Goal: Task Accomplishment & Management: Manage account settings

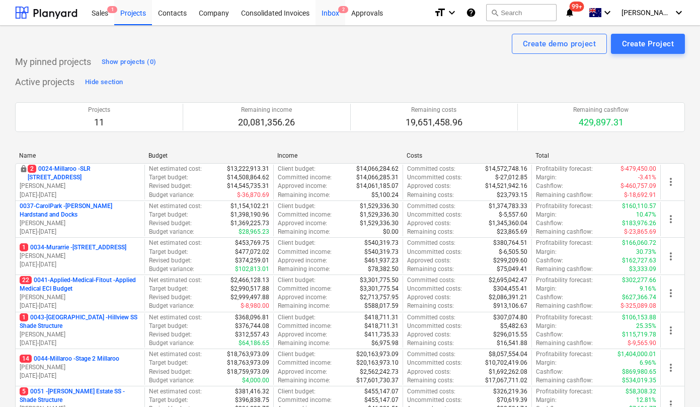
click at [324, 11] on div "Inbox 2" at bounding box center [330, 12] width 30 height 26
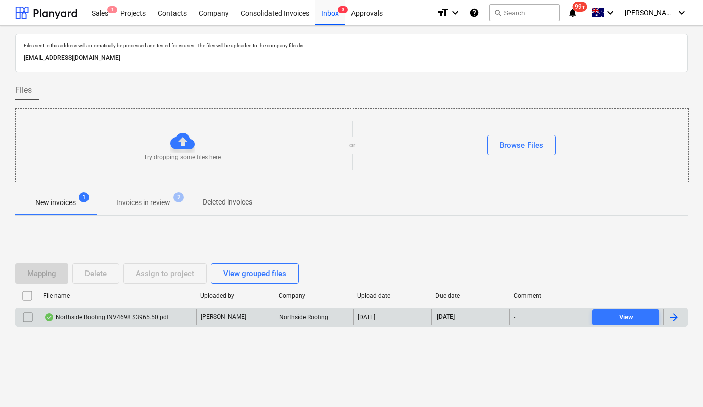
click at [142, 316] on div "Northside Roofing INV4698 $3965.50.pdf" at bounding box center [106, 317] width 125 height 8
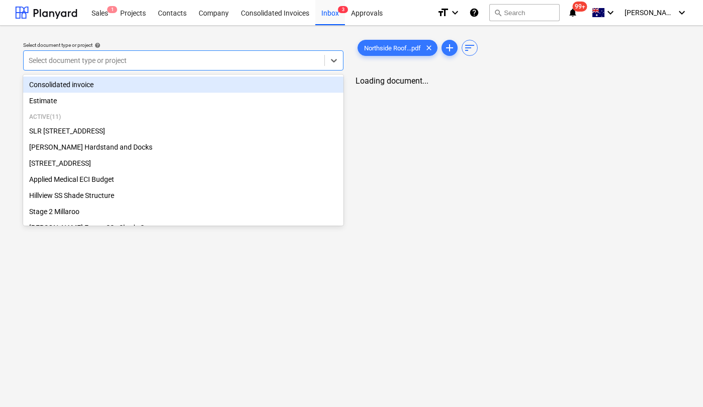
click at [214, 62] on div at bounding box center [174, 60] width 291 height 10
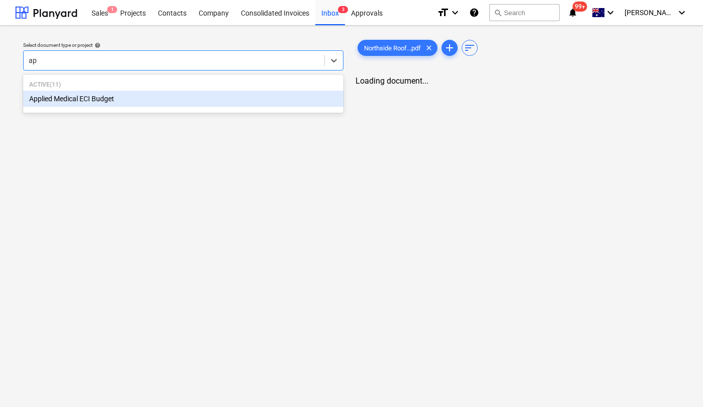
type input "app"
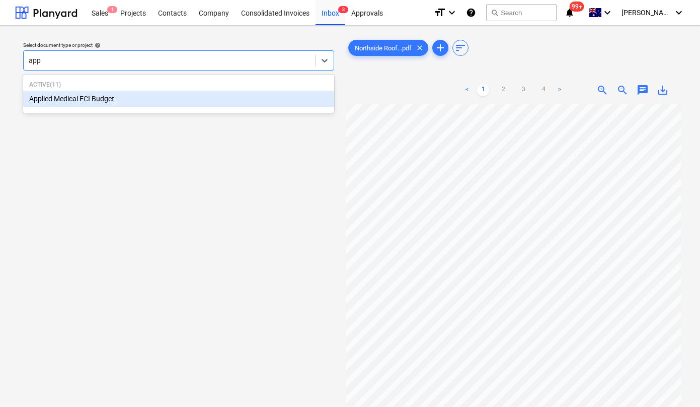
click at [149, 99] on div "Applied Medical ECI Budget" at bounding box center [178, 99] width 311 height 16
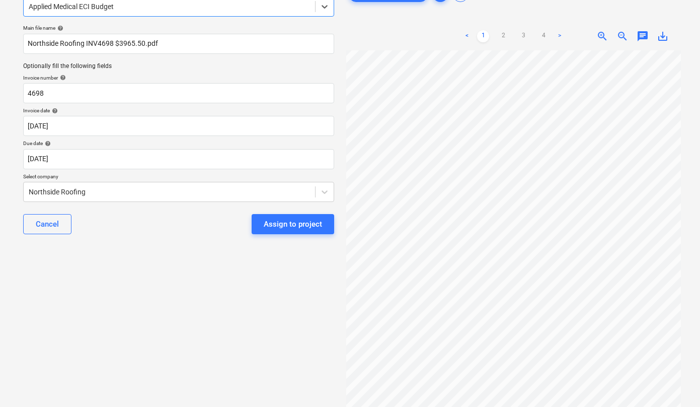
scroll to position [62, 0]
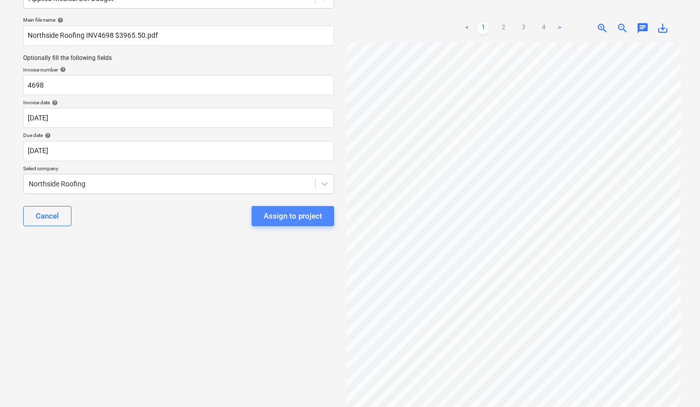
click at [295, 215] on div "Assign to project" at bounding box center [293, 215] width 58 height 13
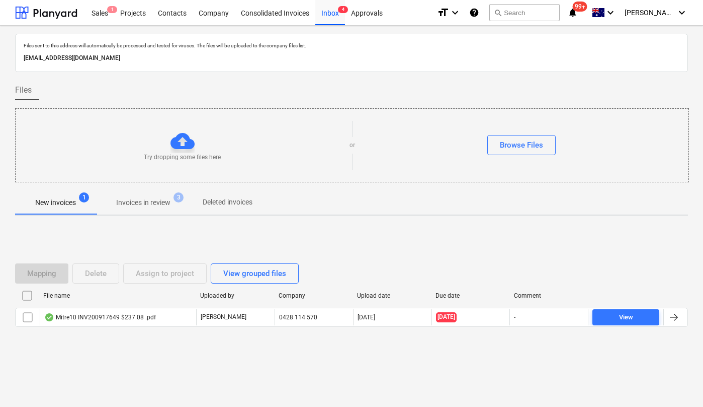
click at [136, 327] on div "File name Uploaded by Company Upload date Due date Comment Mitre10 INV200917649…" at bounding box center [351, 308] width 673 height 43
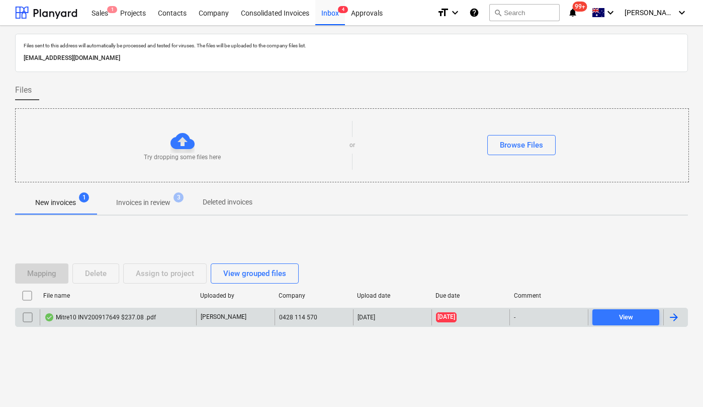
click at [131, 325] on div "Mitre10 INV200917649 $237.08 .pdf J. Keane 0428 114 570 30.09.2025 30.09.2025 -…" at bounding box center [351, 316] width 673 height 19
click at [114, 318] on div "Mitre10 INV200917649 $237.08 .pdf" at bounding box center [100, 317] width 112 height 8
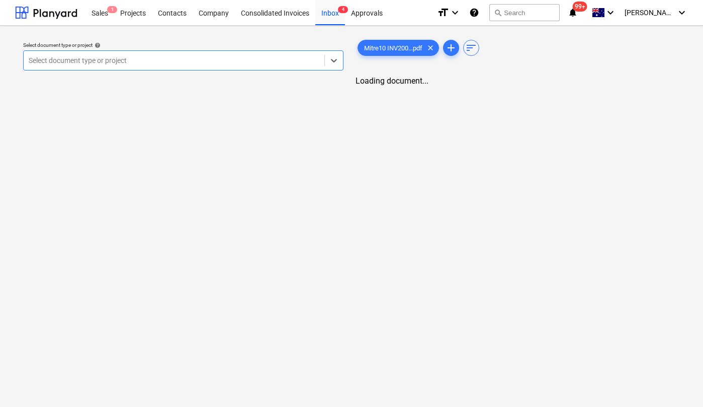
click at [224, 60] on div at bounding box center [174, 60] width 291 height 10
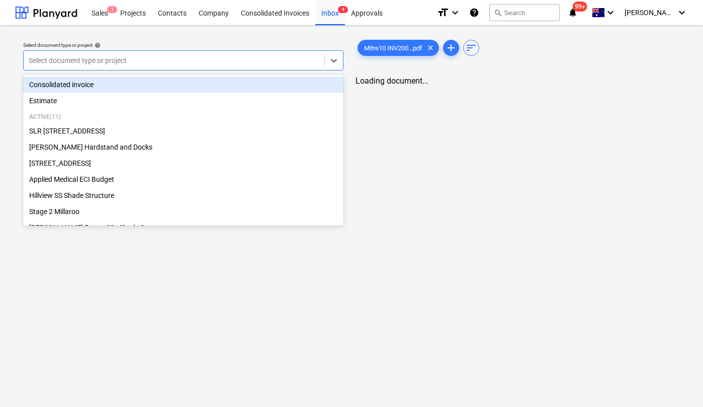
type input "["
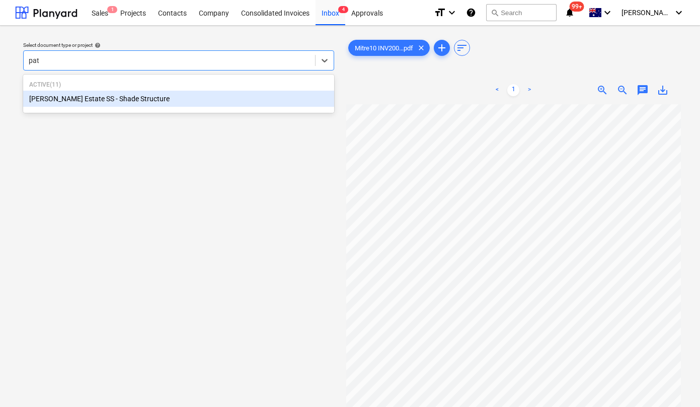
type input "patr"
click at [192, 103] on div "[PERSON_NAME] Estate SS - Shade Structure" at bounding box center [178, 99] width 311 height 16
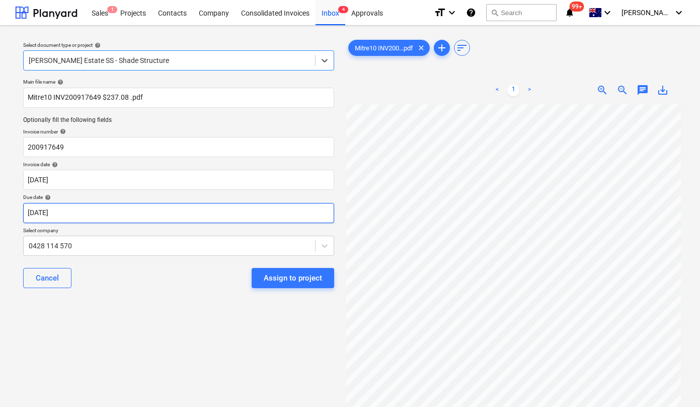
click at [115, 211] on body "Sales 1 Projects Contacts Company Consolidated Invoices Inbox 4 Approvals forma…" at bounding box center [350, 203] width 700 height 407
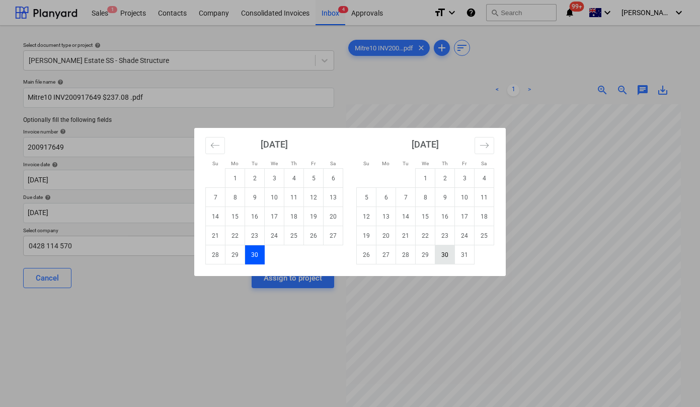
click at [447, 256] on td "30" at bounding box center [445, 254] width 20 height 19
type input "[DATE]"
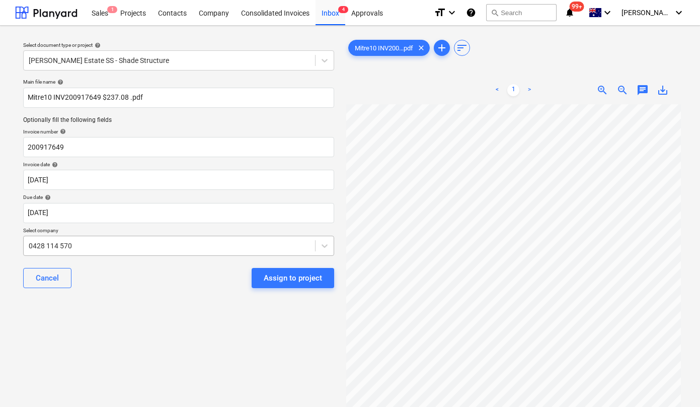
click at [123, 247] on div "0428 114 570" at bounding box center [178, 245] width 311 height 20
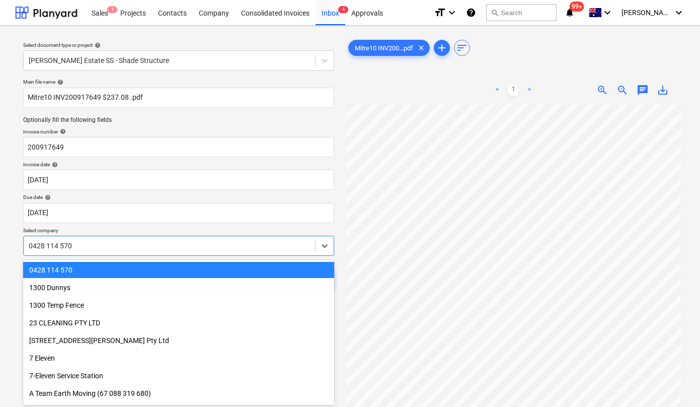
scroll to position [10, 0]
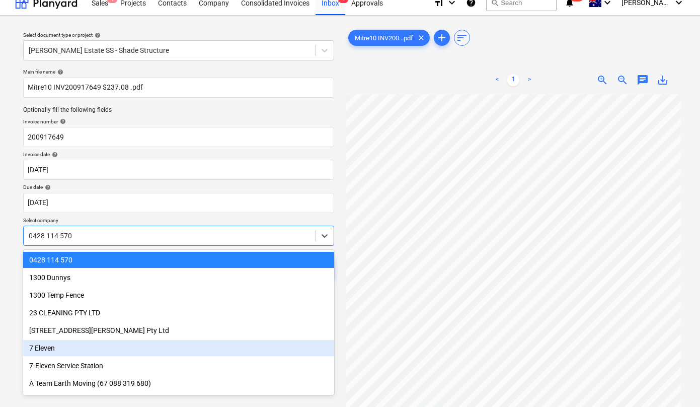
click at [78, 348] on div "7 Eleven" at bounding box center [178, 348] width 311 height 16
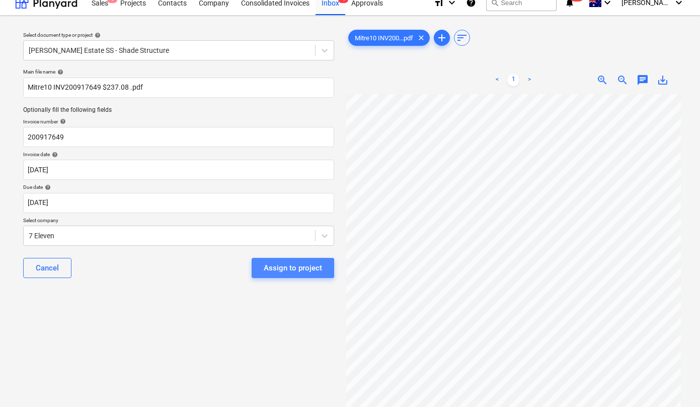
click at [287, 268] on div "Assign to project" at bounding box center [293, 267] width 58 height 13
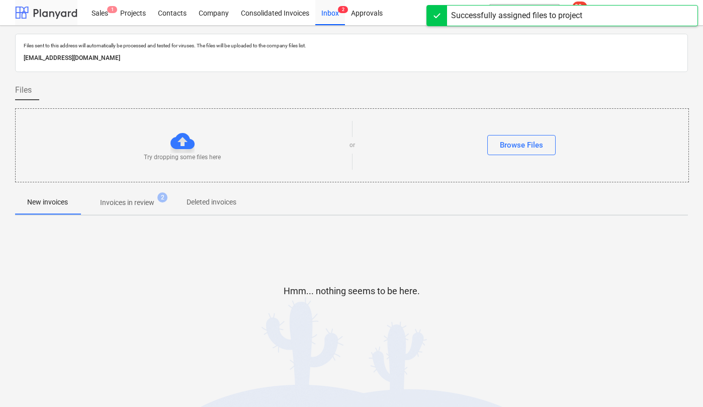
click at [47, 6] on div at bounding box center [46, 12] width 62 height 25
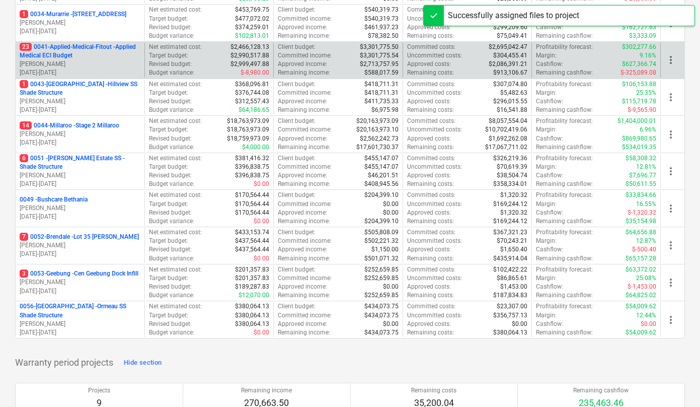
scroll to position [234, 0]
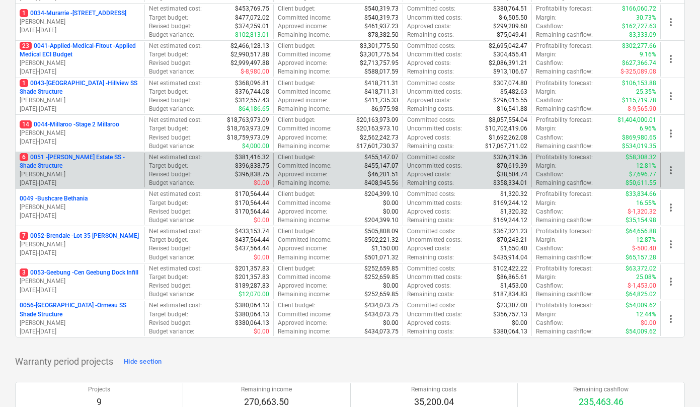
click at [67, 162] on p "6 0051 - Patrick Estate SS - Shade Structure" at bounding box center [80, 161] width 121 height 17
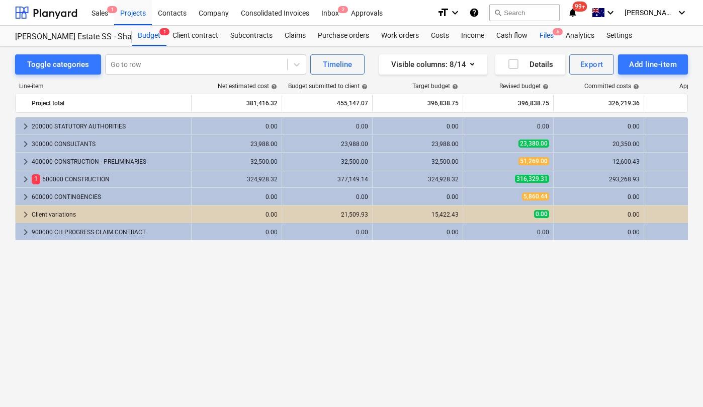
click at [552, 34] on div "Files 6" at bounding box center [547, 36] width 26 height 20
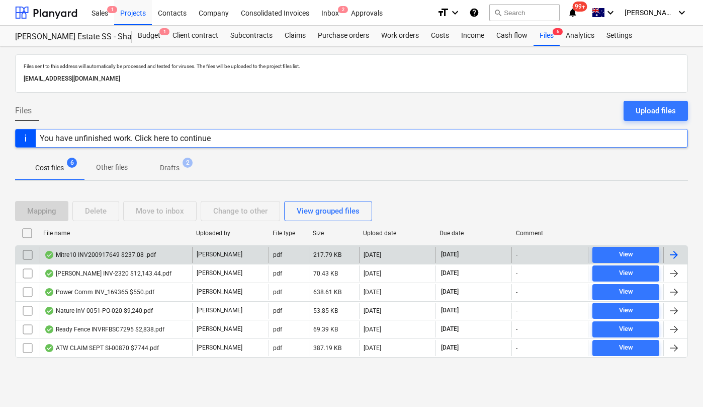
click at [117, 256] on div "Mitre10 INV200917649 $237.08 .pdf" at bounding box center [100, 255] width 112 height 8
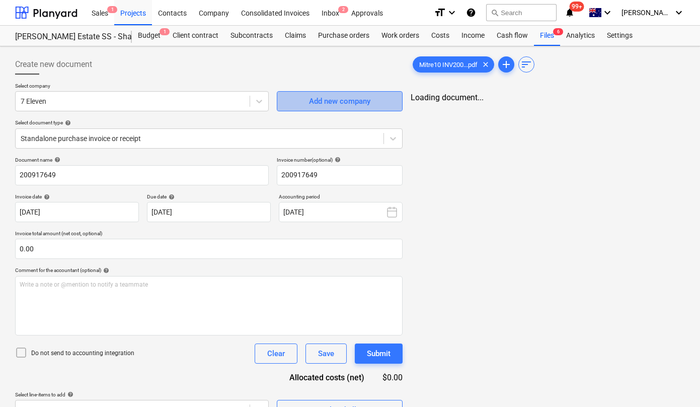
click at [363, 99] on div "Add new company" at bounding box center [339, 101] width 61 height 13
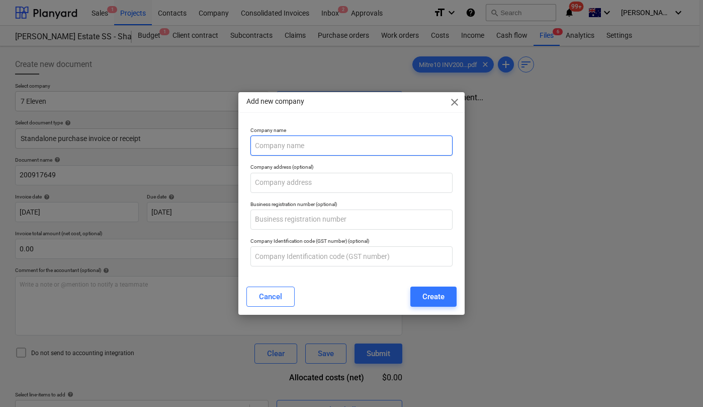
click at [302, 145] on input "text" at bounding box center [352, 145] width 202 height 20
type input "L"
type input "Mitre 10 Lowood Hardware"
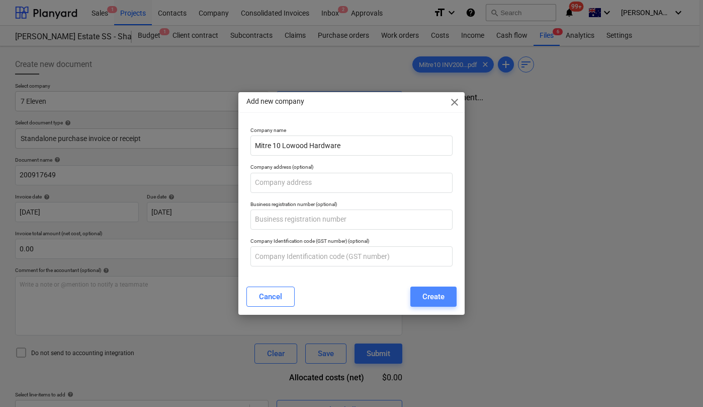
click at [426, 297] on div "Create" at bounding box center [434, 296] width 22 height 13
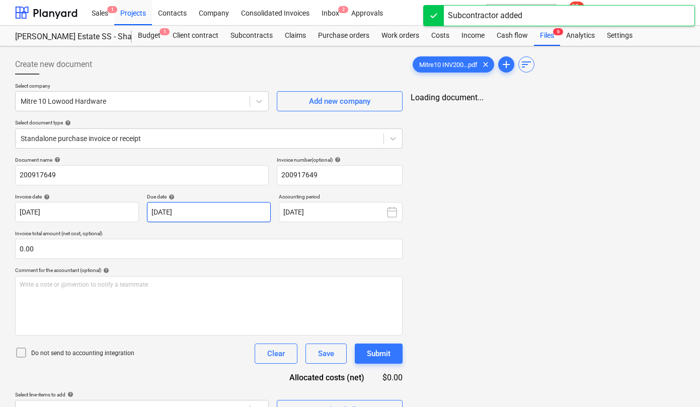
click at [218, 210] on body "Sales 1 Projects Contacts Company Consolidated Invoices Inbox 2 Approvals forma…" at bounding box center [350, 203] width 700 height 407
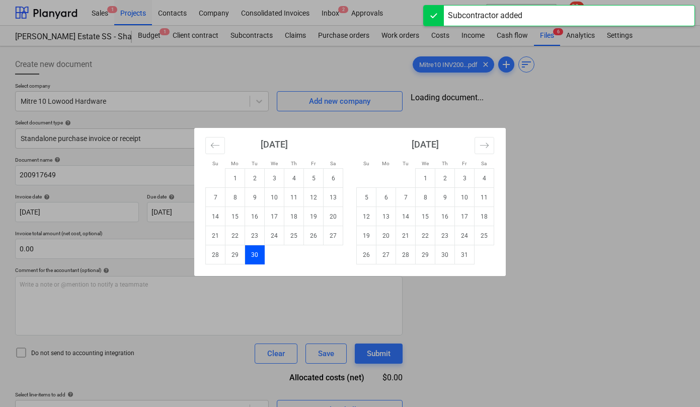
click at [442, 256] on td "30" at bounding box center [445, 254] width 20 height 19
type input "[DATE]"
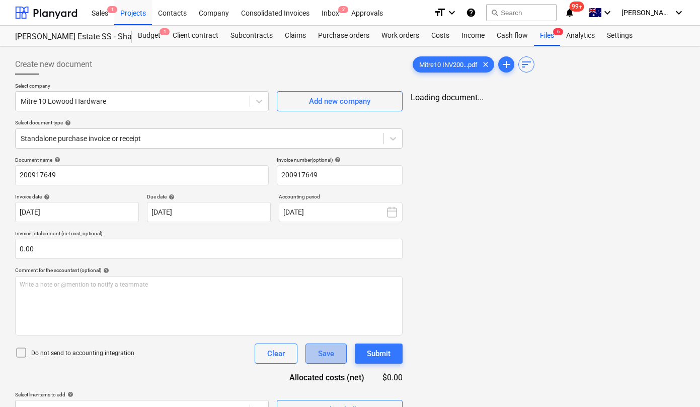
click at [326, 355] on div "Save" at bounding box center [326, 353] width 16 height 13
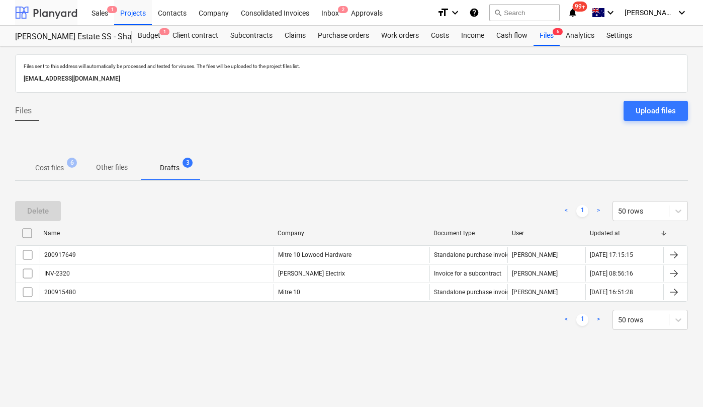
click at [47, 14] on div at bounding box center [46, 12] width 62 height 25
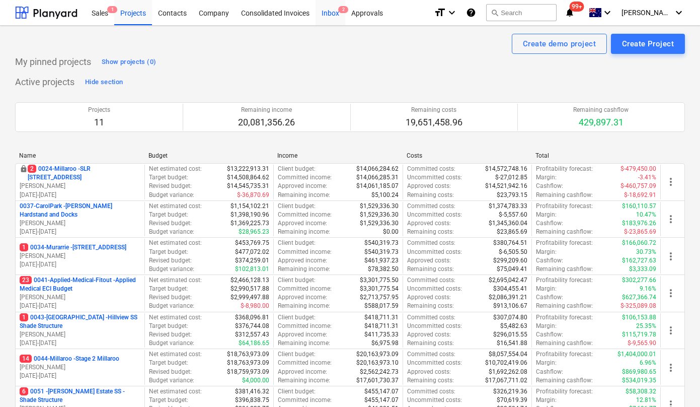
click at [335, 13] on div "Inbox 2" at bounding box center [330, 12] width 30 height 26
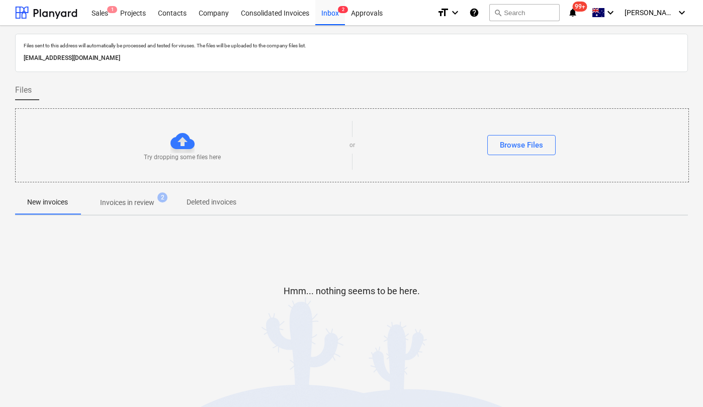
click at [124, 208] on span "Invoices in review 2" at bounding box center [127, 202] width 95 height 18
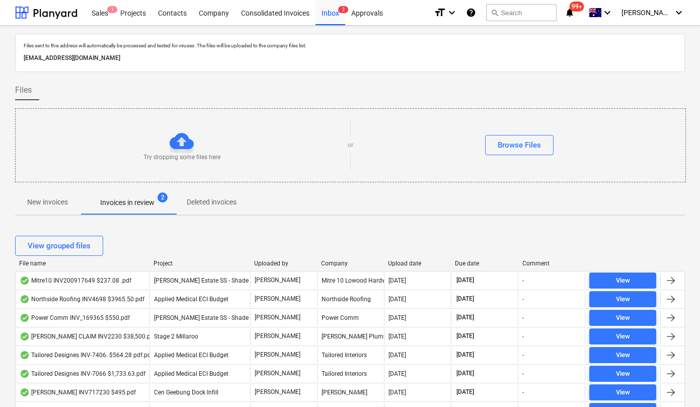
click at [405, 260] on div "Upload date" at bounding box center [417, 263] width 59 height 7
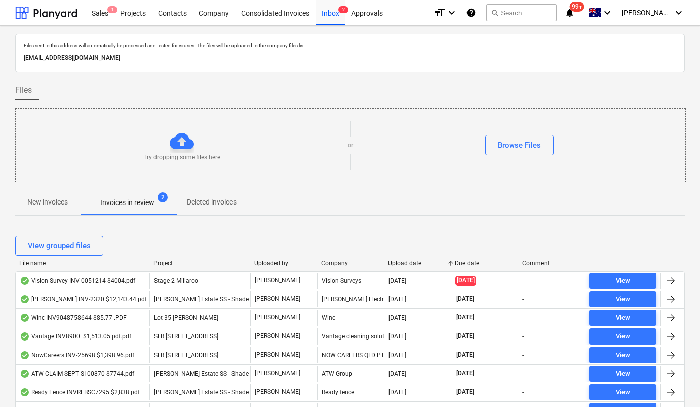
click at [406, 263] on div "Upload date" at bounding box center [417, 263] width 59 height 7
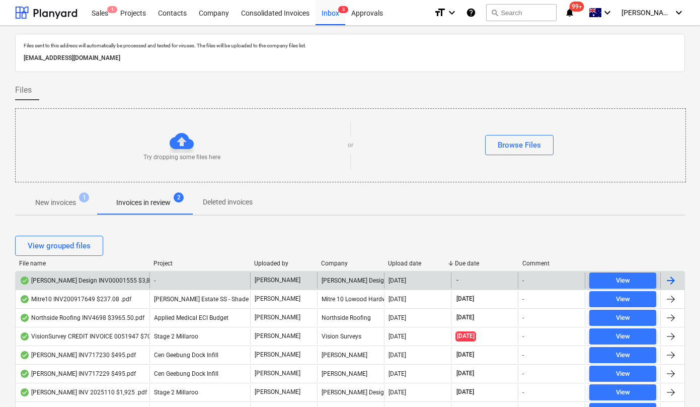
click at [99, 278] on div "[PERSON_NAME] Design INV00001555 $3,850 .pdf" at bounding box center [94, 280] width 149 height 8
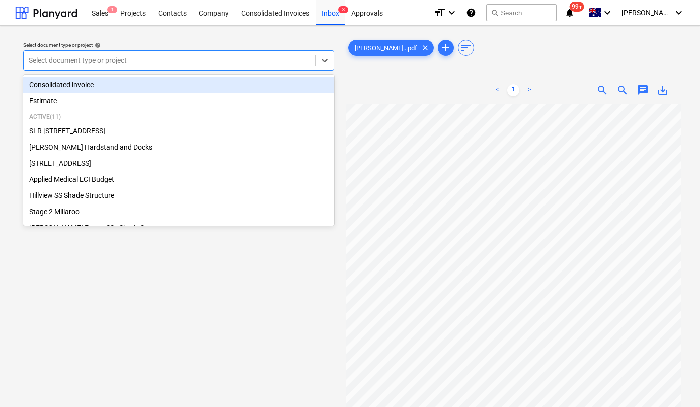
click at [170, 63] on div at bounding box center [169, 60] width 281 height 10
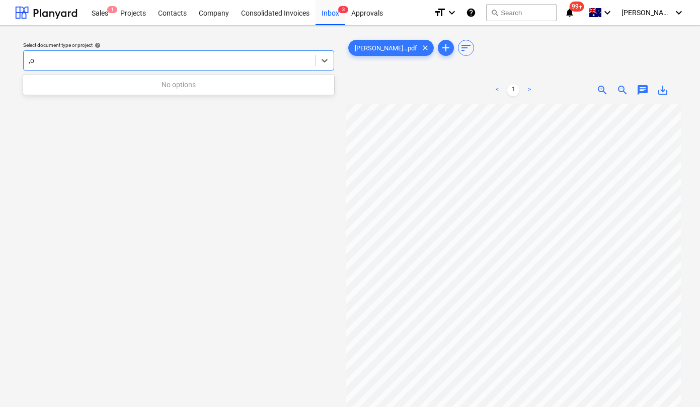
type input ","
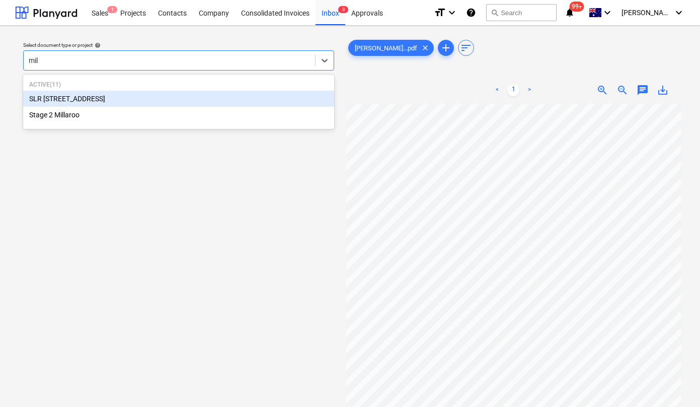
type input "mill"
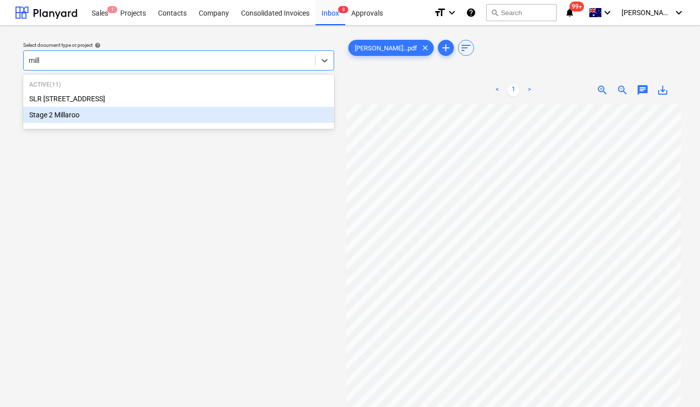
click at [119, 114] on div "Stage 2 Millaroo" at bounding box center [178, 115] width 311 height 16
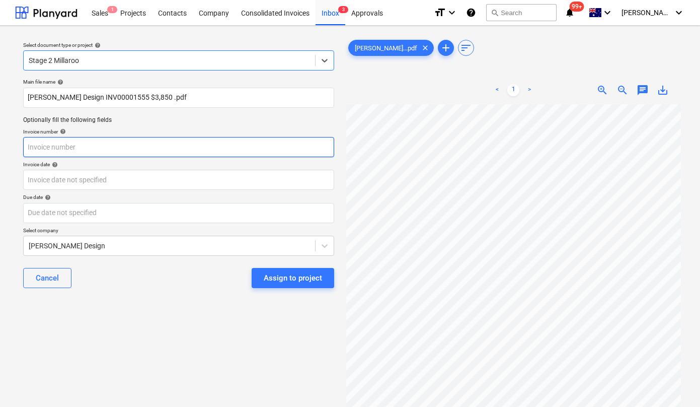
click at [117, 146] on input "text" at bounding box center [178, 147] width 311 height 20
paste input "00001555"
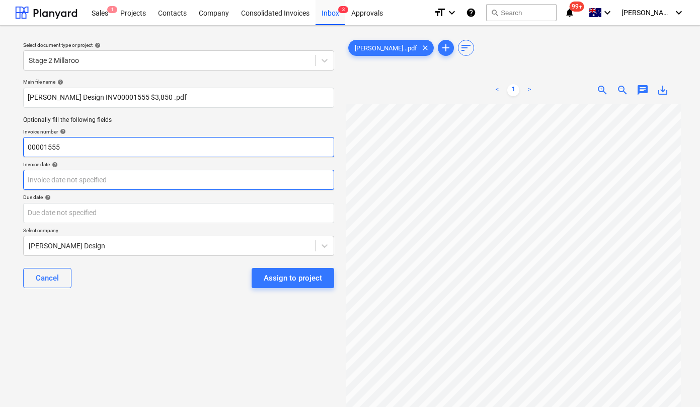
type input "00001555"
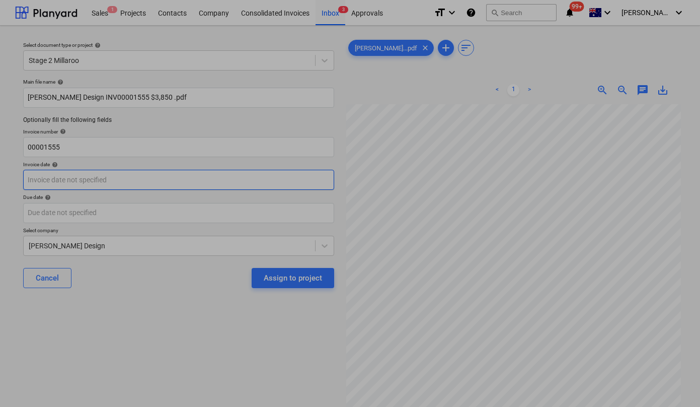
click at [94, 185] on body "Sales 1 Projects Contacts Company Consolidated Invoices Inbox 3 Approvals forma…" at bounding box center [350, 203] width 700 height 407
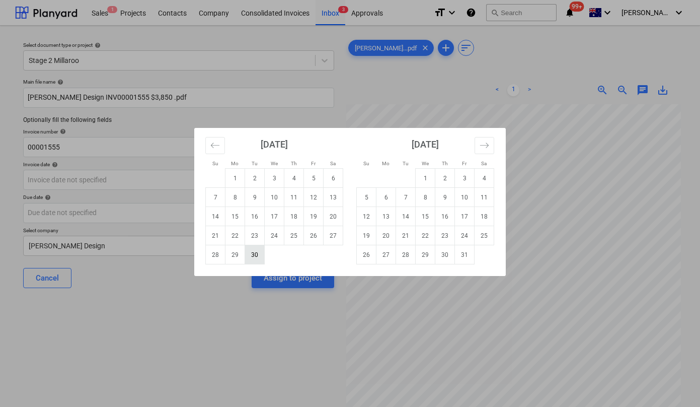
click at [256, 258] on td "30" at bounding box center [255, 254] width 20 height 19
type input "[DATE]"
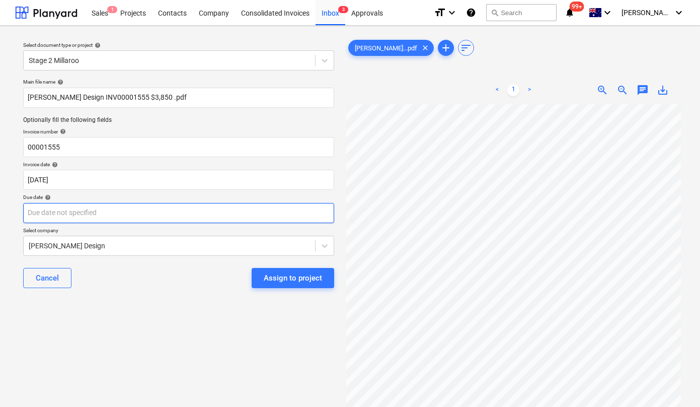
click at [151, 216] on body "Sales 1 Projects Contacts Company Consolidated Invoices Inbox 3 Approvals forma…" at bounding box center [350, 203] width 700 height 407
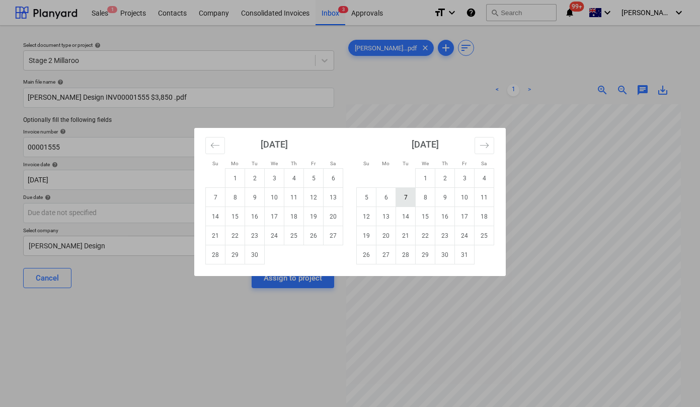
click at [403, 197] on td "7" at bounding box center [406, 197] width 20 height 19
type input "[DATE]"
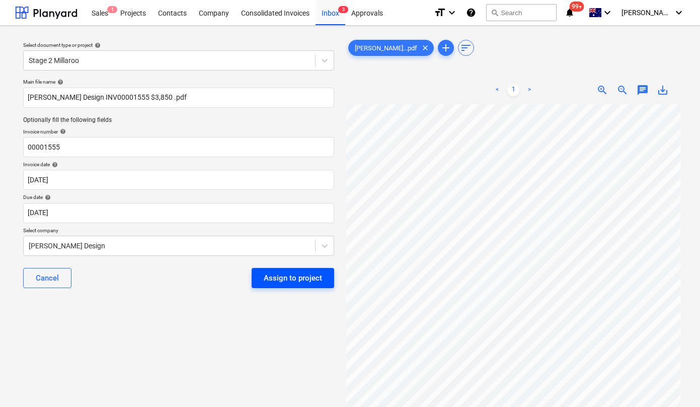
click at [293, 278] on div "Assign to project" at bounding box center [293, 277] width 58 height 13
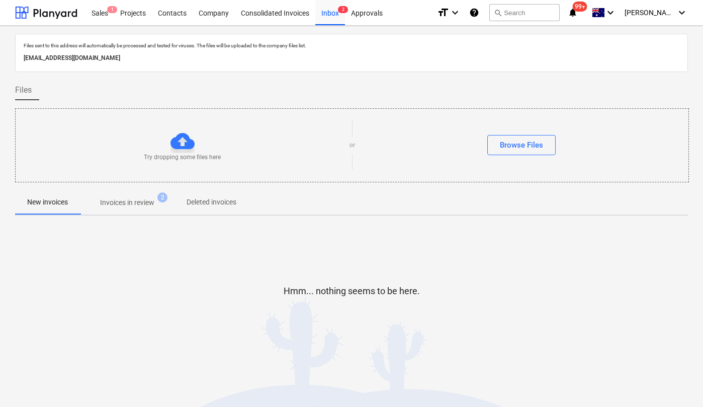
click at [129, 200] on p "Invoices in review" at bounding box center [127, 202] width 54 height 11
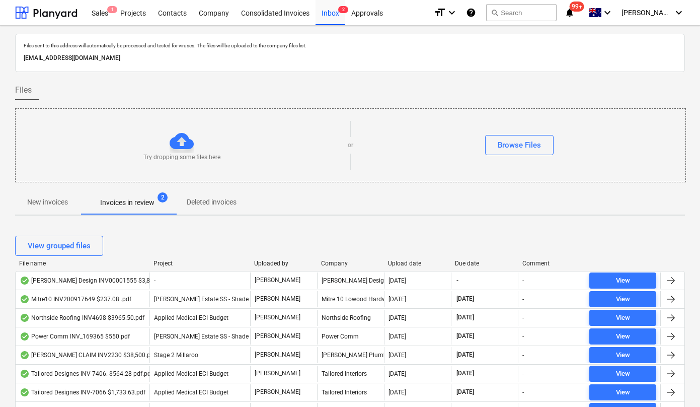
click at [402, 263] on div "Upload date" at bounding box center [417, 263] width 59 height 7
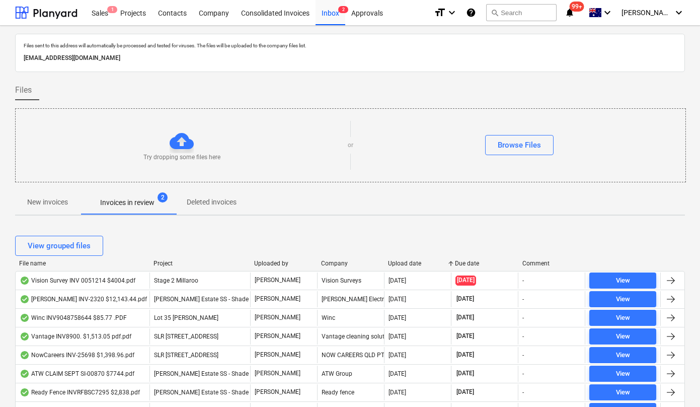
click at [401, 264] on div "Upload date" at bounding box center [417, 263] width 59 height 7
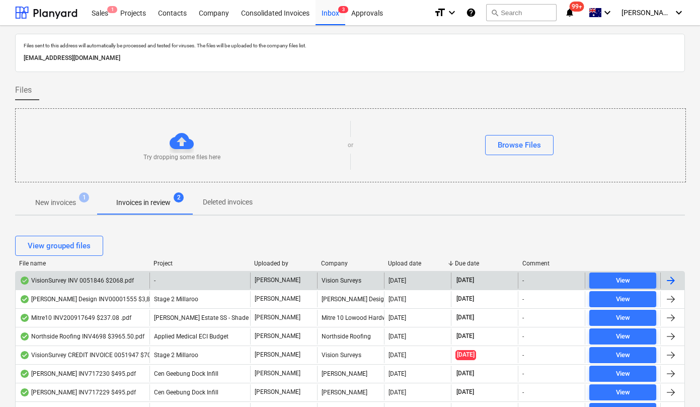
click at [103, 283] on div "VisionSurvey INV 0051846 $2068.pdf" at bounding box center [77, 280] width 114 height 8
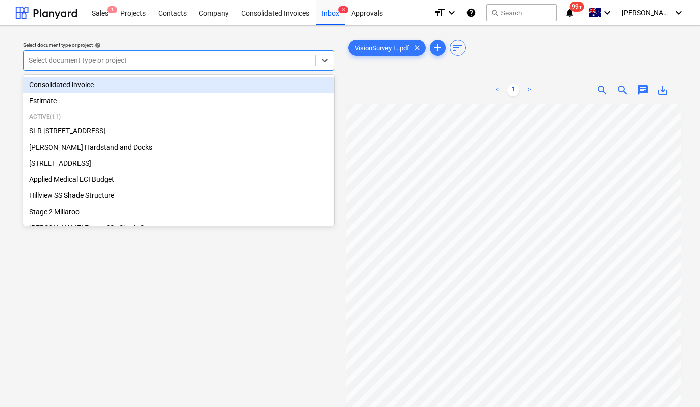
click at [182, 54] on div "Select document type or project" at bounding box center [169, 60] width 291 height 14
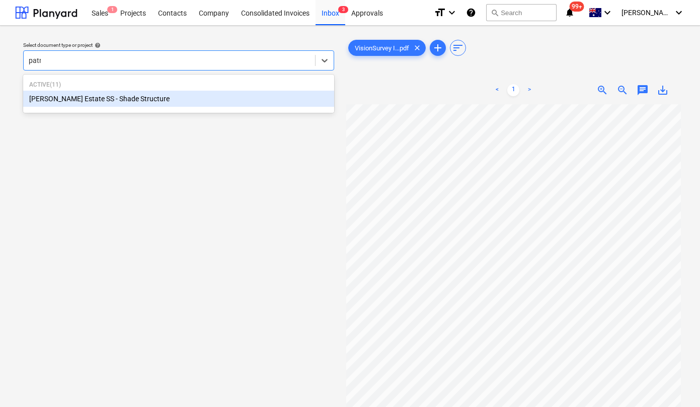
type input "patri"
click at [127, 96] on div "[PERSON_NAME] Estate SS - Shade Structure" at bounding box center [178, 99] width 311 height 16
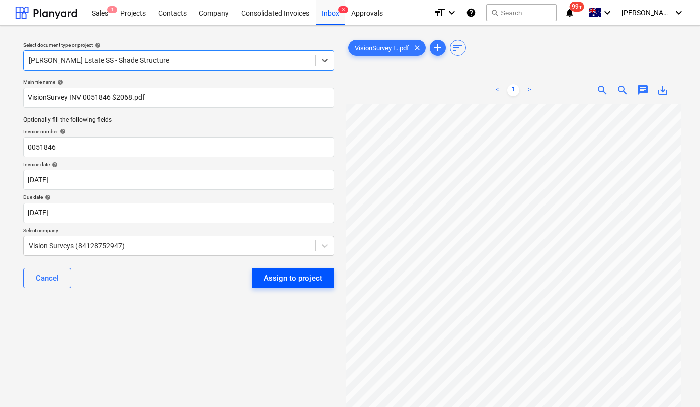
click at [309, 279] on div "Assign to project" at bounding box center [293, 277] width 58 height 13
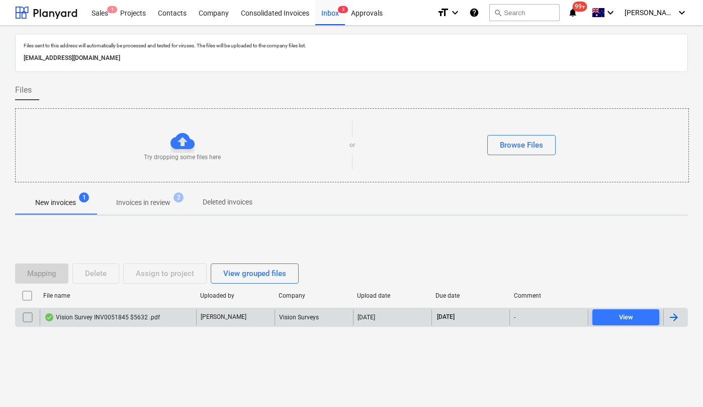
click at [108, 314] on div "Vision Survey INV0051845 $5632 .pdf" at bounding box center [102, 317] width 116 height 8
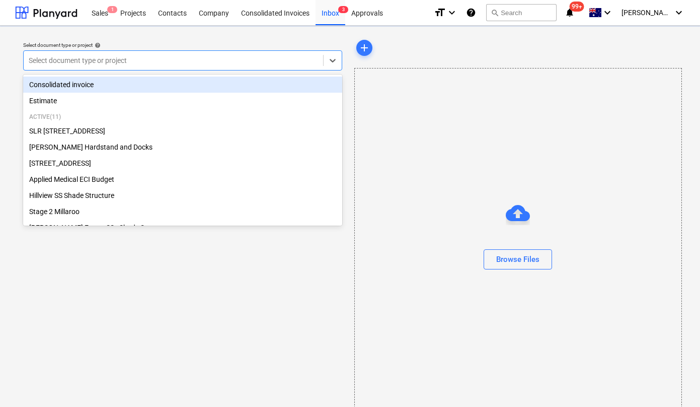
click at [170, 57] on div at bounding box center [173, 60] width 289 height 10
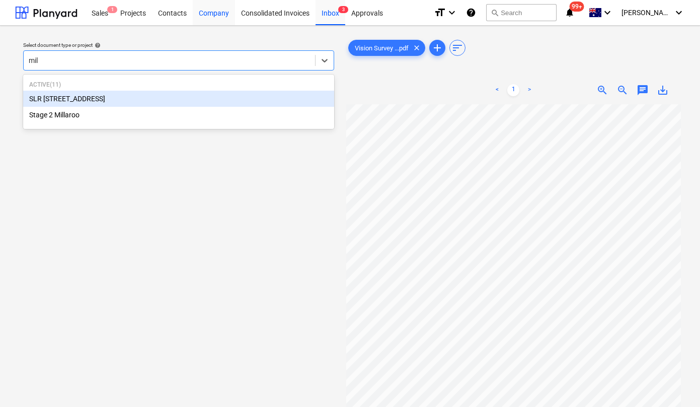
type input "mill"
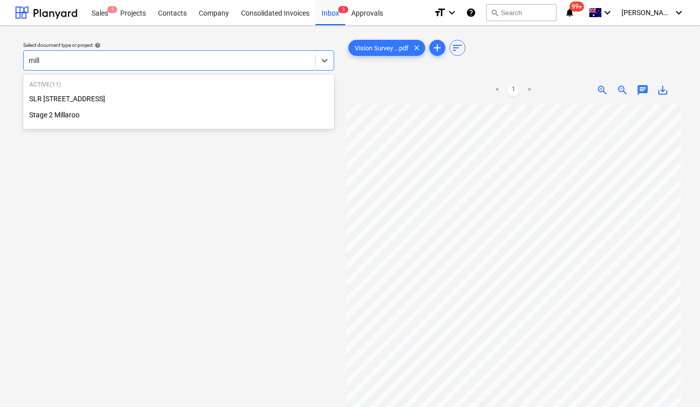
click at [82, 110] on div "Stage 2 Millaroo" at bounding box center [178, 115] width 311 height 16
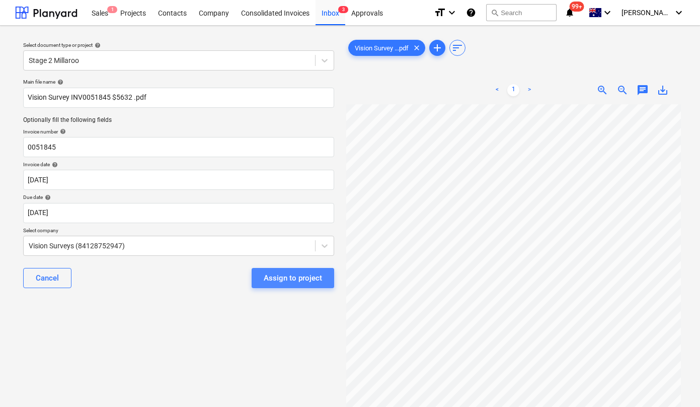
click at [296, 287] on button "Assign to project" at bounding box center [293, 278] width 83 height 20
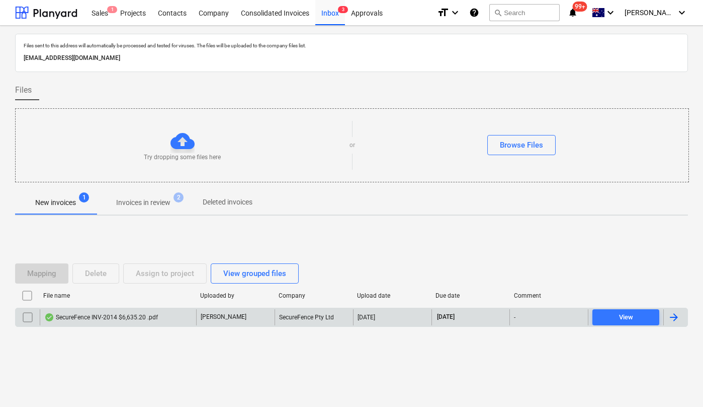
click at [131, 315] on div "SecureFence INV-2014 $6,635.20 .pdf" at bounding box center [101, 317] width 114 height 8
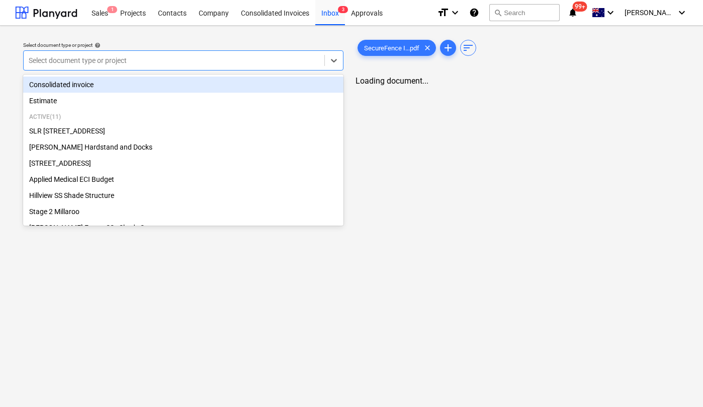
click at [229, 60] on div at bounding box center [174, 60] width 291 height 10
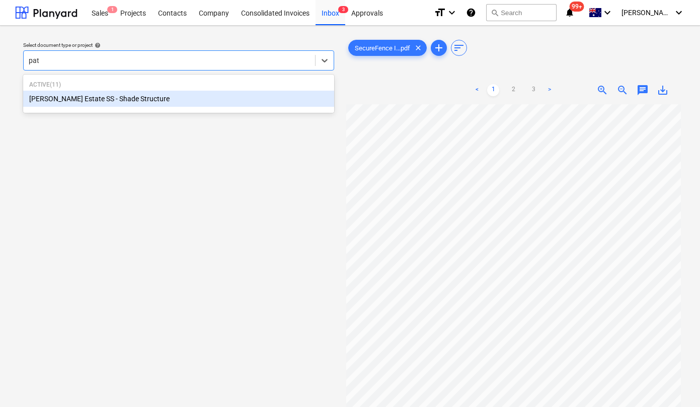
type input "patr"
click at [98, 106] on div "[PERSON_NAME] Estate SS - Shade Structure" at bounding box center [178, 99] width 311 height 16
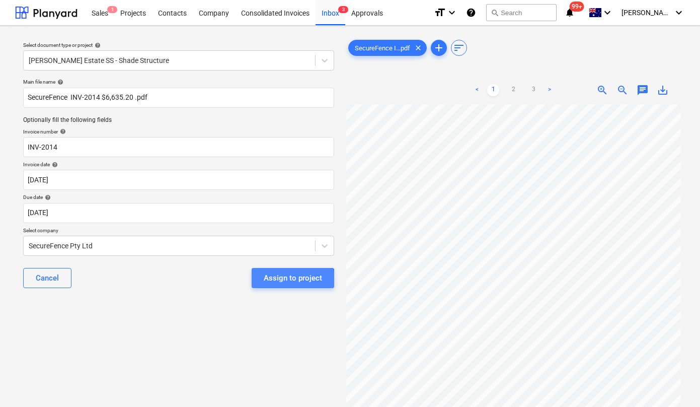
click at [286, 279] on div "Assign to project" at bounding box center [293, 277] width 58 height 13
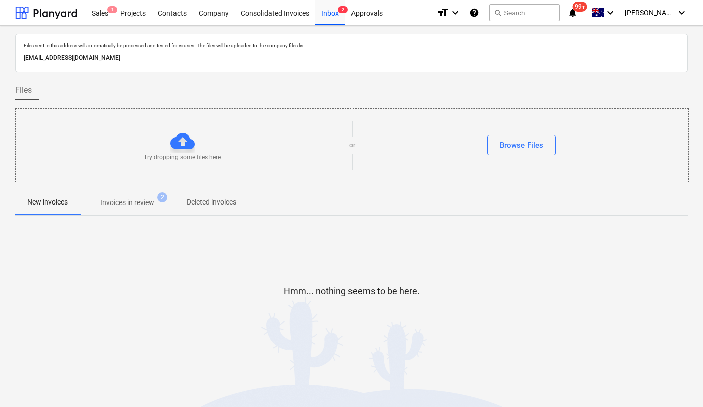
click at [141, 197] on p "Invoices in review" at bounding box center [127, 202] width 54 height 11
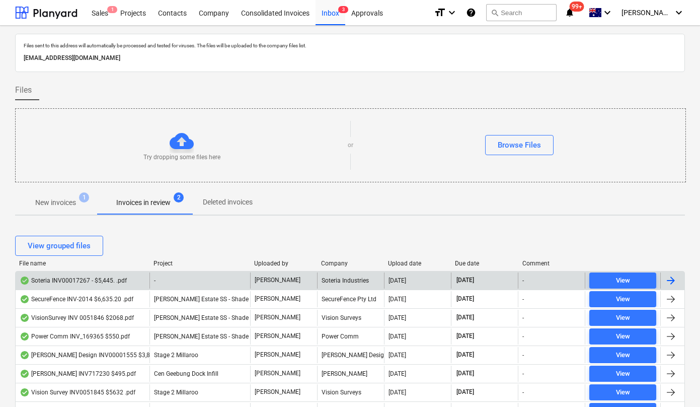
click at [85, 276] on div "Soteria INV00017267 - $5,445. .pdf" at bounding box center [73, 280] width 107 height 8
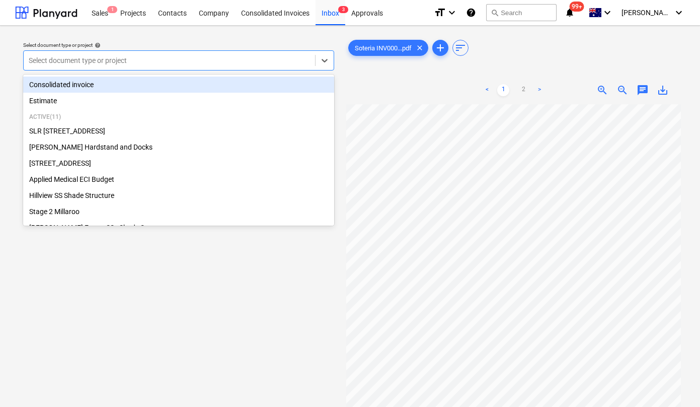
click at [243, 63] on div at bounding box center [169, 60] width 281 height 10
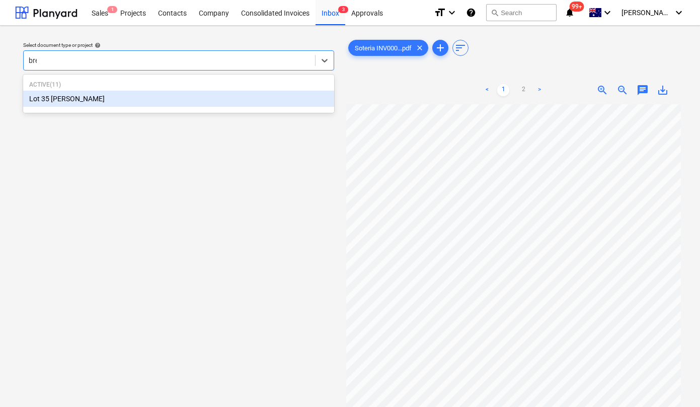
type input "bren"
click at [199, 96] on div "Lot 35 [PERSON_NAME]" at bounding box center [178, 99] width 311 height 16
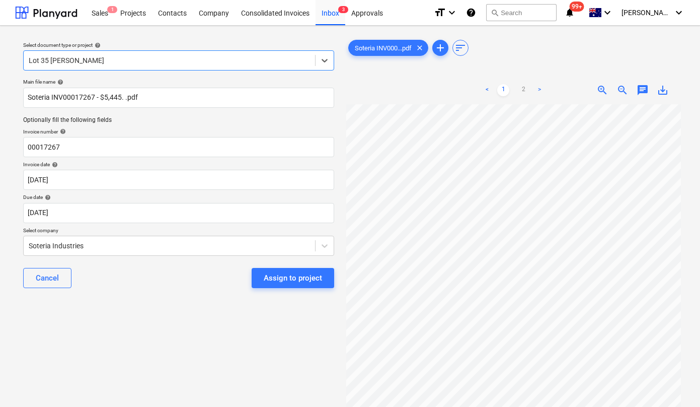
click at [274, 278] on div "Assign to project" at bounding box center [293, 277] width 58 height 13
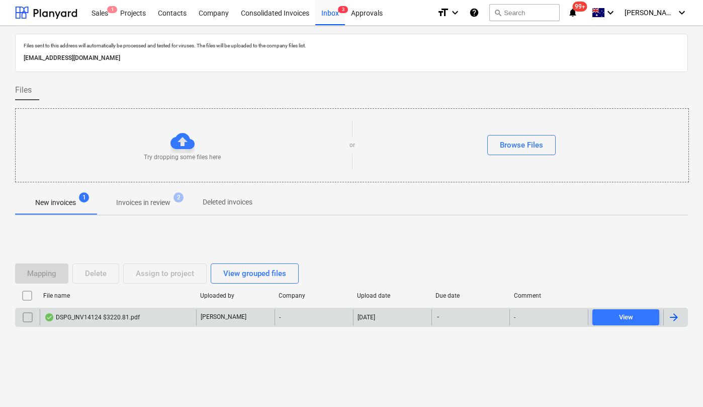
click at [128, 317] on div "DSPG_INV14124 $3220.81.pdf" at bounding box center [92, 317] width 96 height 8
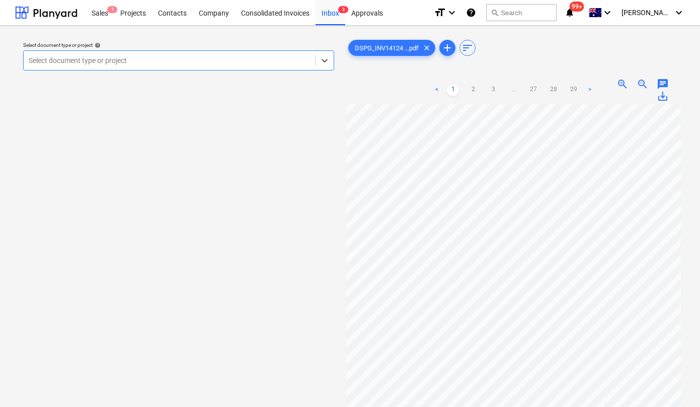
scroll to position [0, 45]
click at [266, 66] on div "Select document type or project" at bounding box center [169, 60] width 291 height 14
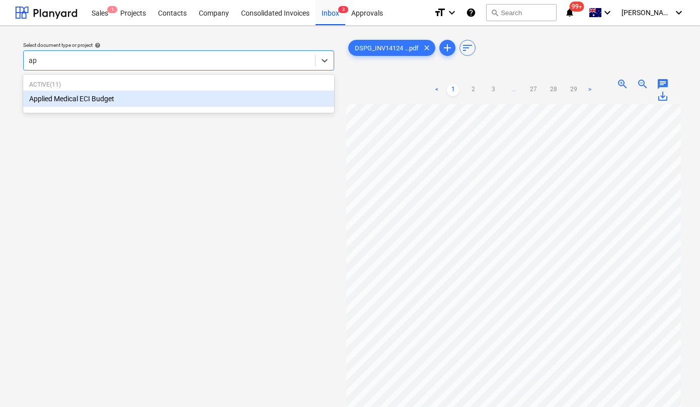
type input "app"
click at [198, 108] on div "Active ( 11 ) Applied Medical ECI Budget" at bounding box center [178, 93] width 311 height 34
click at [192, 102] on div "Applied Medical ECI Budget" at bounding box center [178, 99] width 311 height 16
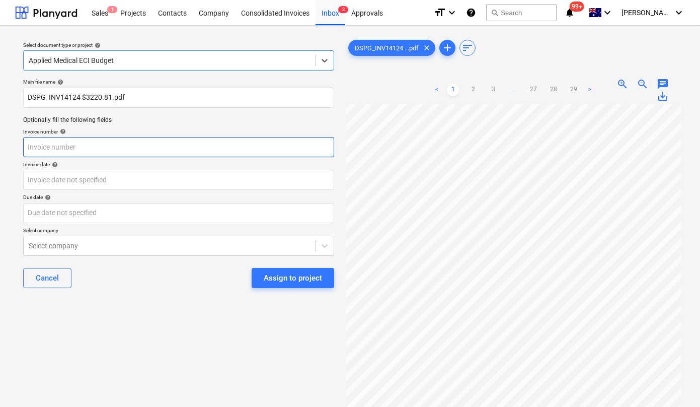
click at [158, 150] on input "text" at bounding box center [178, 147] width 311 height 20
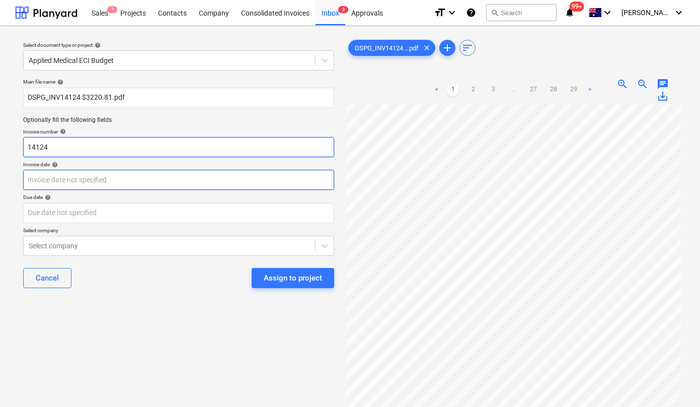
type input "14124"
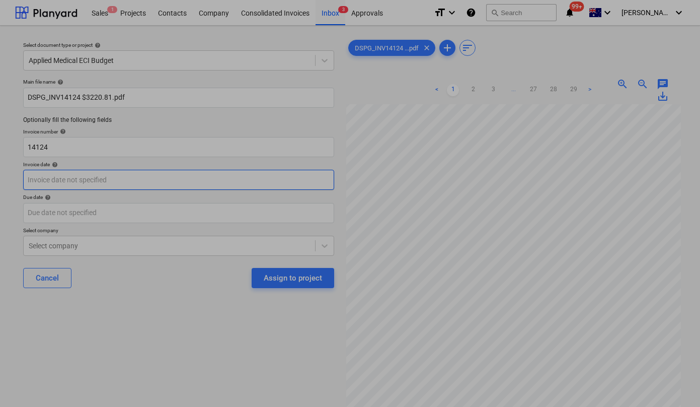
click at [105, 181] on body "Sales 1 Projects Contacts Company Consolidated Invoices Inbox 3 Approvals forma…" at bounding box center [350, 203] width 700 height 407
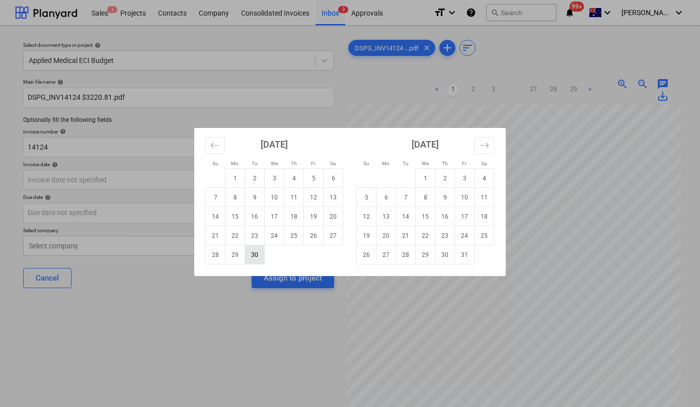
click at [256, 251] on td "30" at bounding box center [255, 254] width 20 height 19
type input "[DATE]"
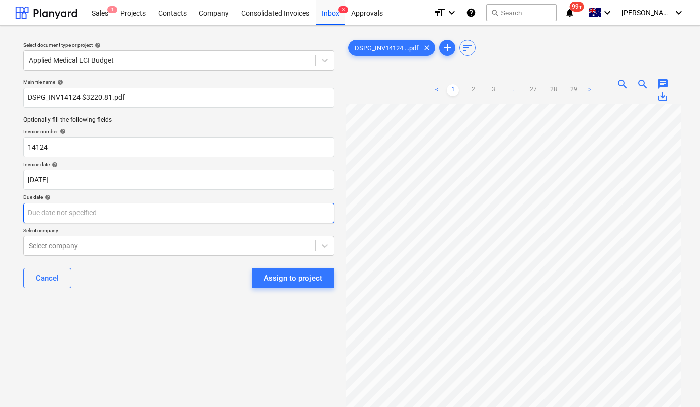
click at [95, 211] on body "Sales 1 Projects Contacts Company Consolidated Invoices Inbox 3 Approvals forma…" at bounding box center [350, 203] width 700 height 407
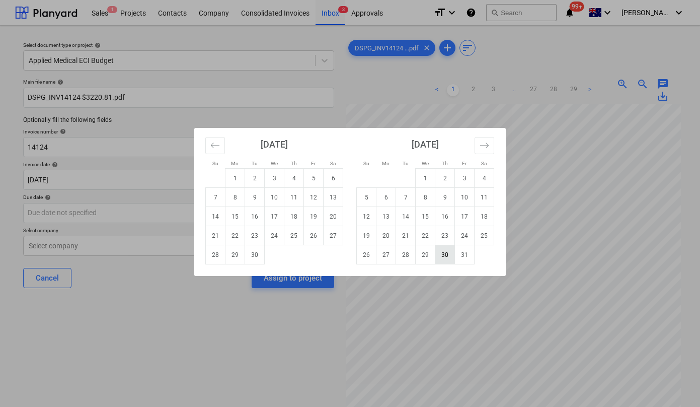
click at [441, 253] on td "30" at bounding box center [445, 254] width 20 height 19
type input "[DATE]"
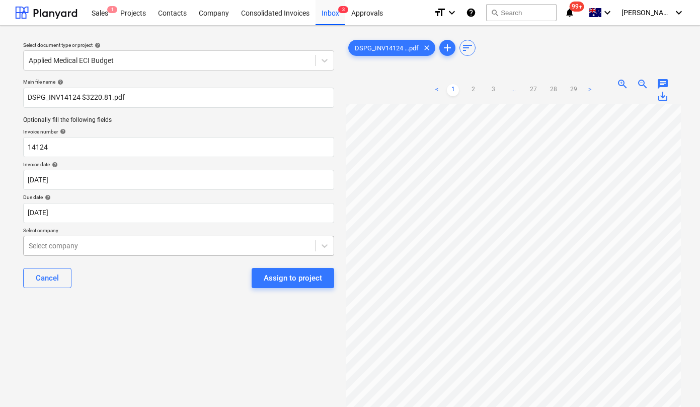
click at [131, 247] on div "Select company" at bounding box center [178, 245] width 311 height 20
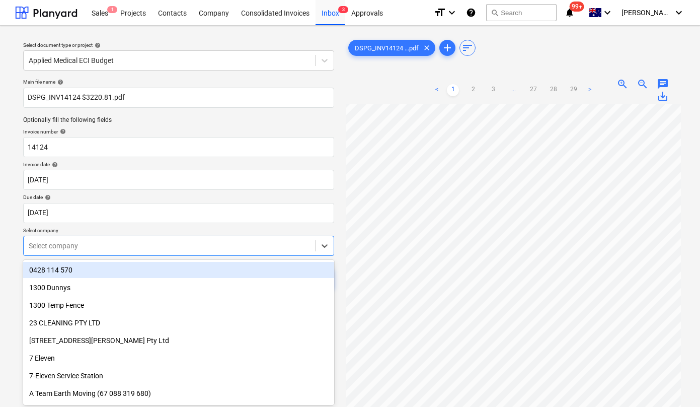
scroll to position [10, 0]
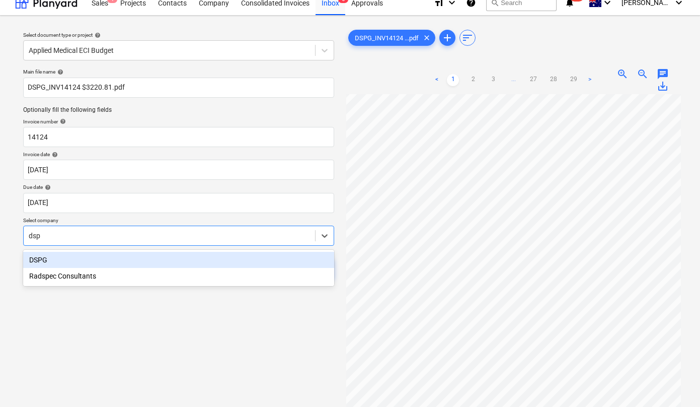
type input "dspg"
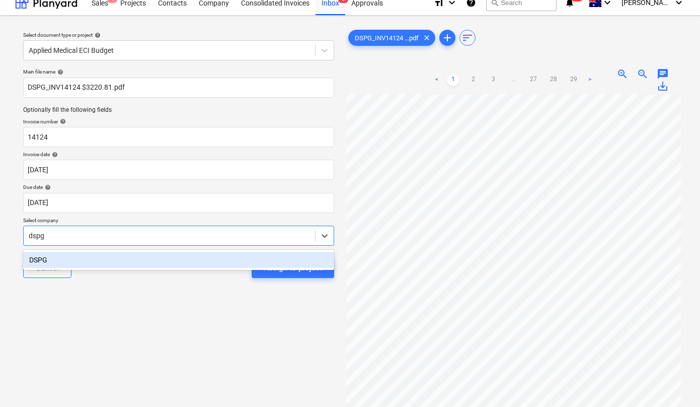
click at [66, 259] on div "DSPG" at bounding box center [178, 260] width 311 height 16
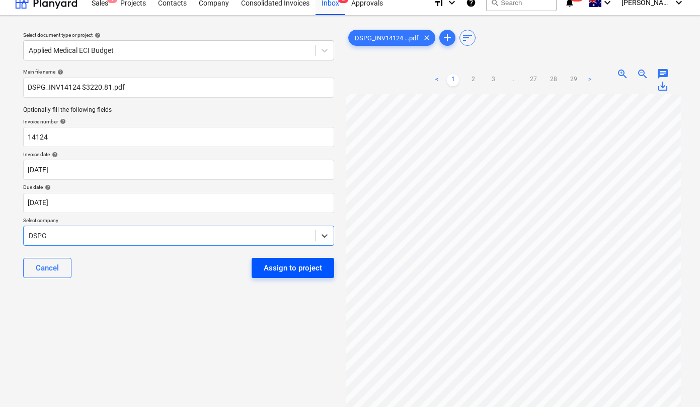
click at [287, 266] on div "Assign to project" at bounding box center [293, 267] width 58 height 13
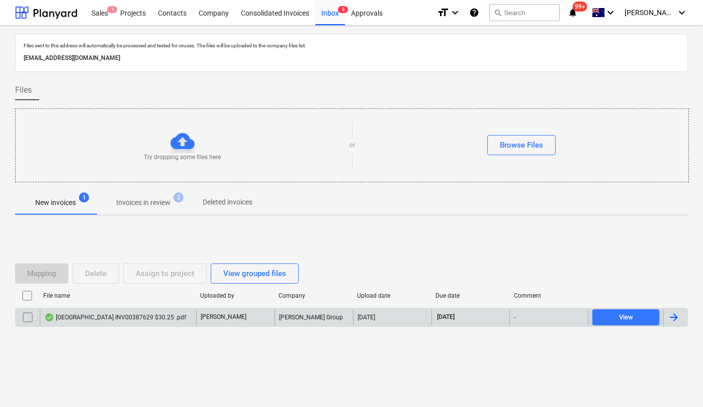
click at [112, 317] on div "[GEOGRAPHIC_DATA] INV00387629 $30.25 .pdf" at bounding box center [115, 317] width 142 height 8
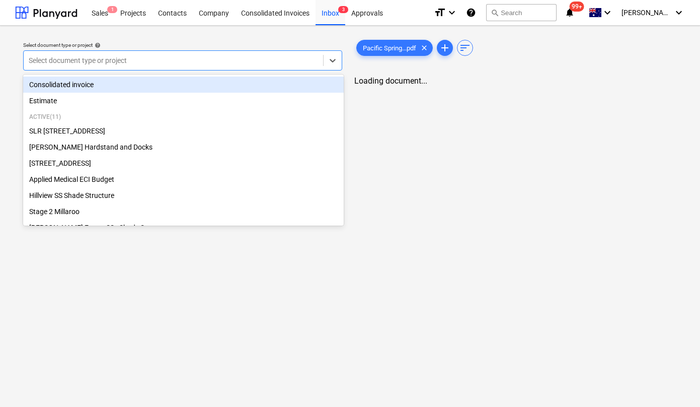
click at [205, 62] on div at bounding box center [173, 60] width 289 height 10
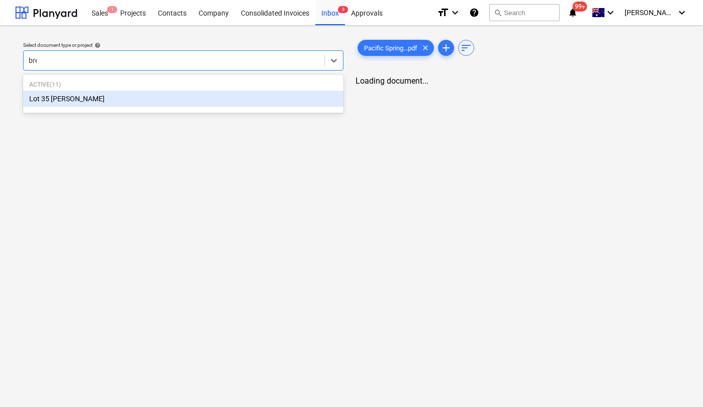
type input "bren"
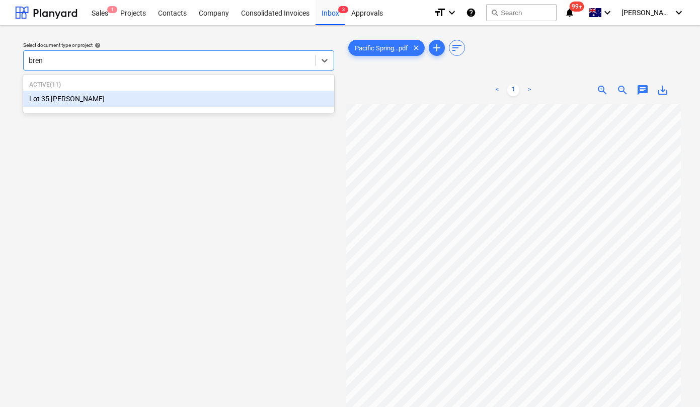
click at [198, 103] on div "Lot 35 [PERSON_NAME]" at bounding box center [178, 99] width 311 height 16
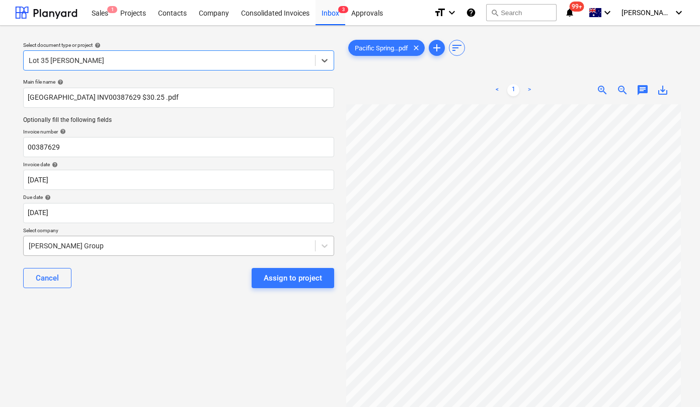
click at [119, 244] on div "[PERSON_NAME] Group" at bounding box center [169, 245] width 291 height 14
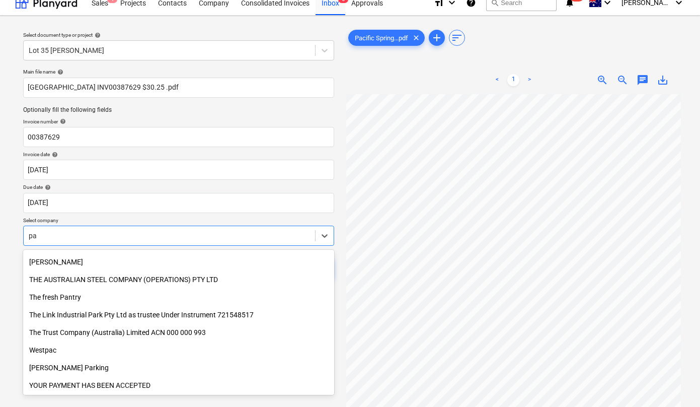
scroll to position [1055, 0]
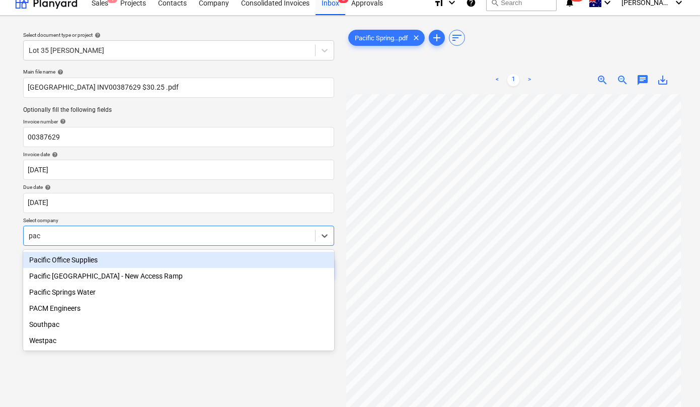
type input "paci"
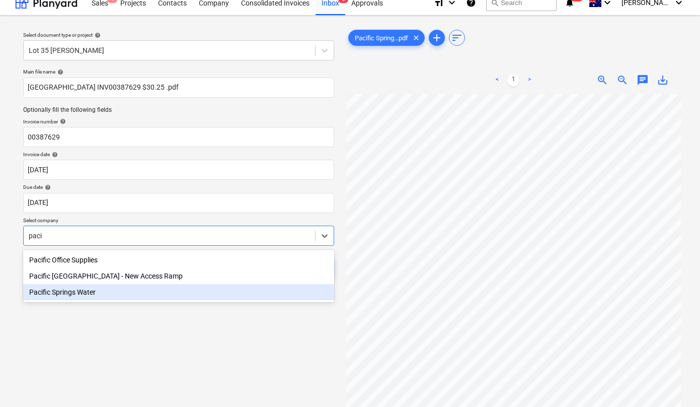
click at [95, 287] on div "Pacific Springs Water" at bounding box center [178, 292] width 311 height 16
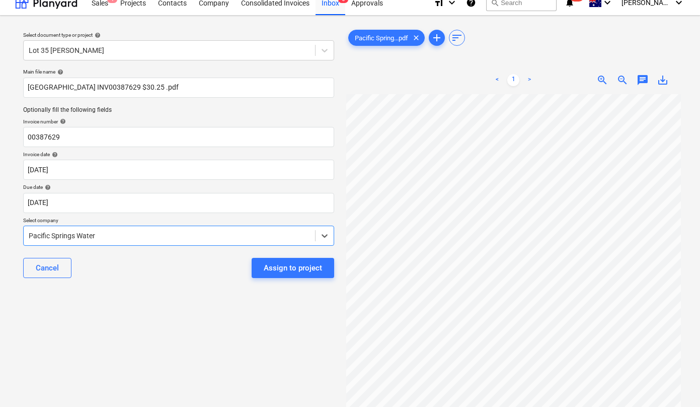
click at [287, 268] on div "Assign to project" at bounding box center [293, 267] width 58 height 13
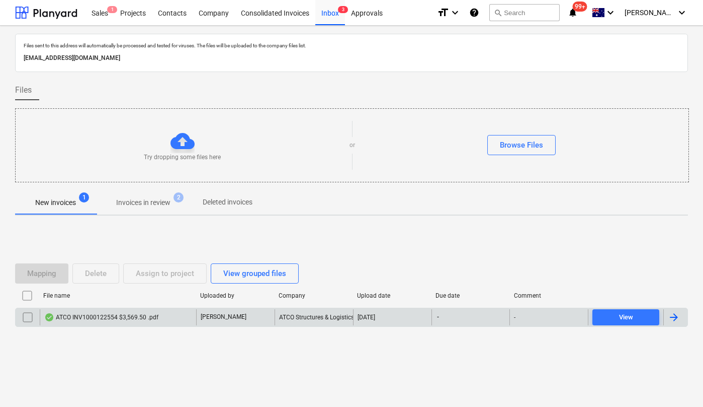
click at [134, 316] on div "ATCO INV1000122554 $3,569.50 .pdf" at bounding box center [101, 317] width 114 height 8
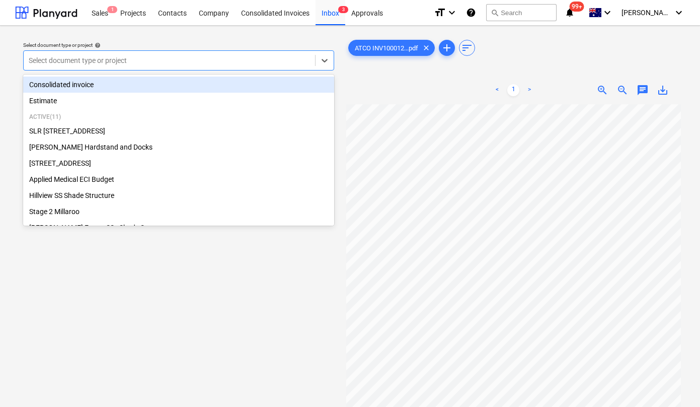
click at [236, 63] on div at bounding box center [169, 60] width 281 height 10
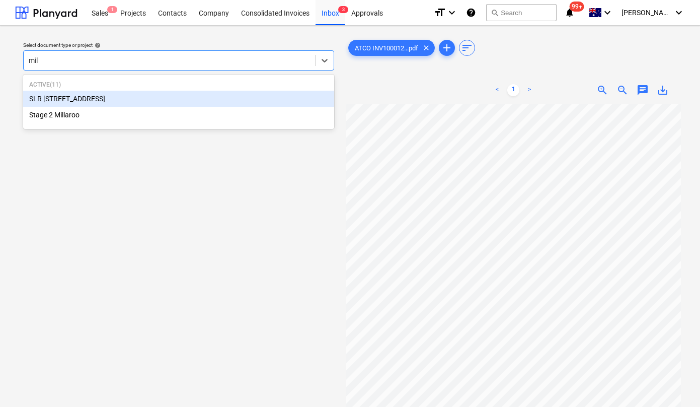
type input "mill"
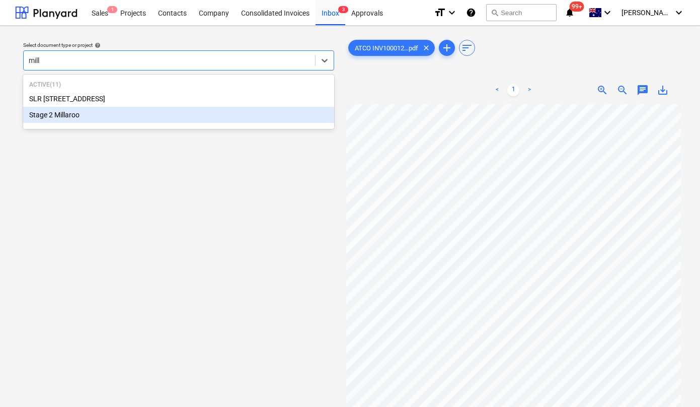
click at [150, 114] on div "Stage 2 Millaroo" at bounding box center [178, 115] width 311 height 16
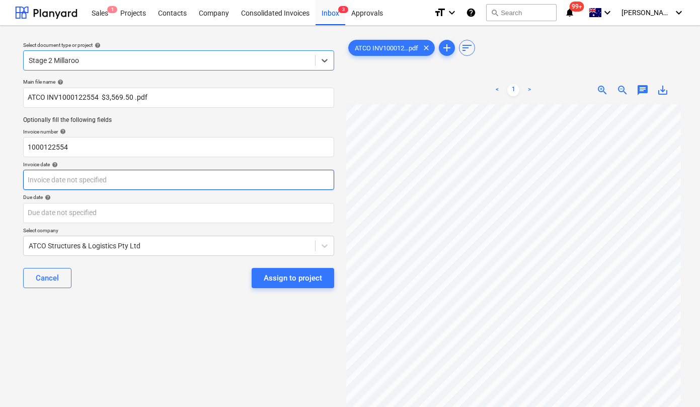
scroll to position [0, 55]
click at [77, 184] on body "Sales 1 Projects Contacts Company Consolidated Invoices Inbox 3 Approvals forma…" at bounding box center [350, 203] width 700 height 407
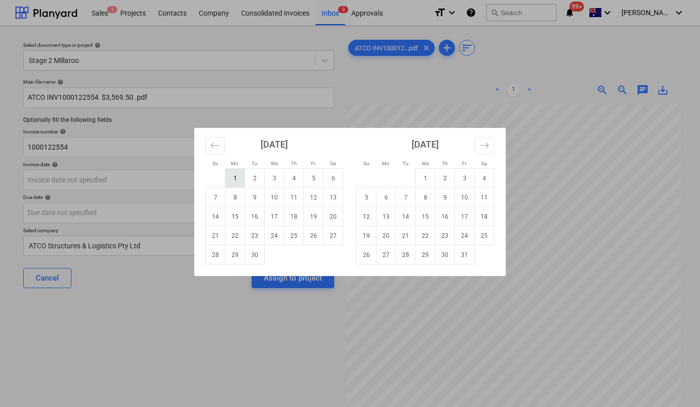
click at [232, 176] on td "1" at bounding box center [235, 178] width 20 height 19
click at [180, 184] on body "Sales 1 Projects Contacts Company Consolidated Invoices Inbox 3 Approvals forma…" at bounding box center [350, 203] width 700 height 407
click at [427, 177] on td "1" at bounding box center [426, 178] width 20 height 19
type input "[DATE]"
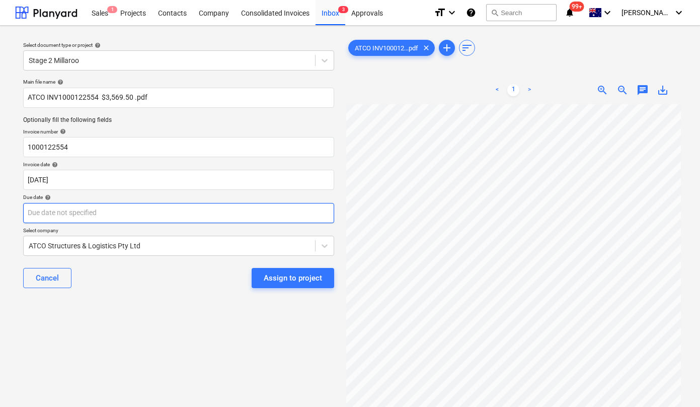
click at [131, 211] on body "Sales 1 Projects Contacts Company Consolidated Invoices Inbox 3 Approvals forma…" at bounding box center [350, 203] width 700 height 407
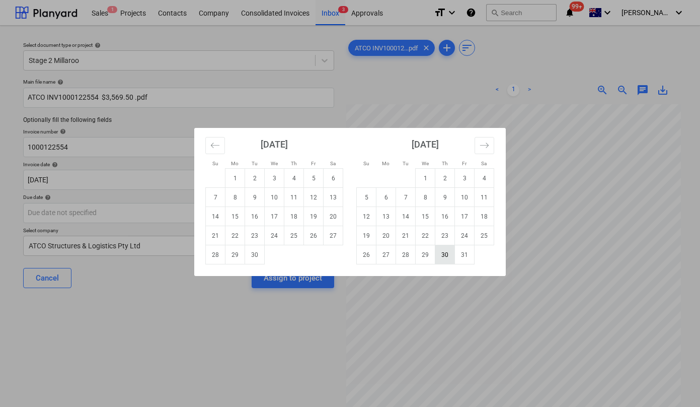
click at [442, 251] on td "30" at bounding box center [445, 254] width 20 height 19
type input "[DATE]"
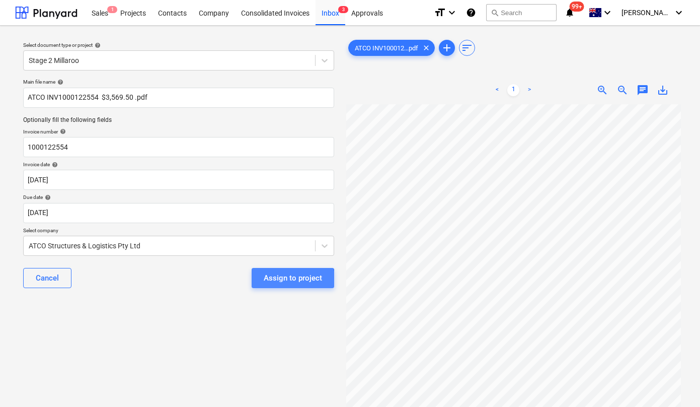
click at [271, 279] on div "Assign to project" at bounding box center [293, 277] width 58 height 13
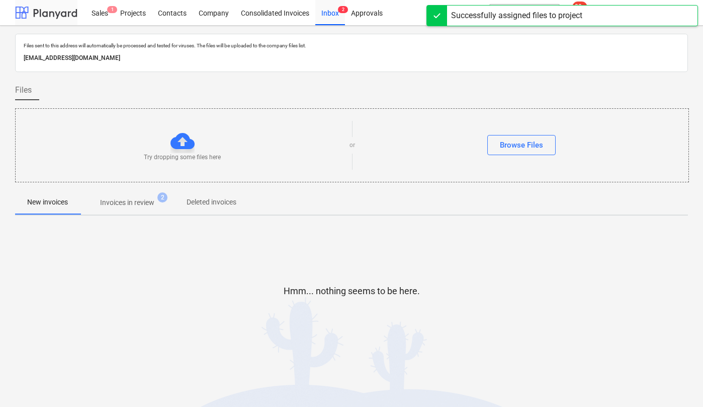
click at [44, 8] on div at bounding box center [46, 12] width 62 height 25
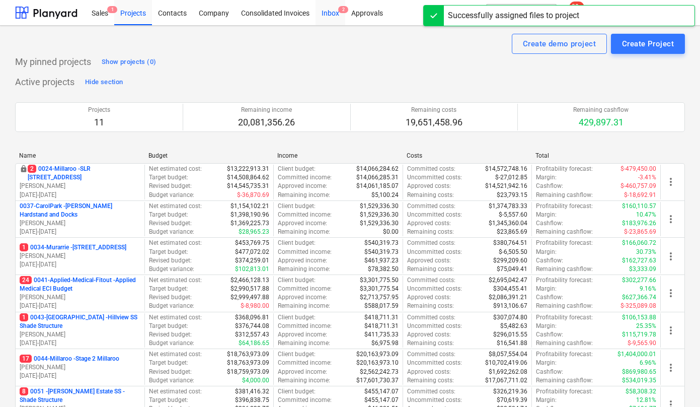
click at [333, 15] on div "Inbox 2" at bounding box center [330, 12] width 30 height 26
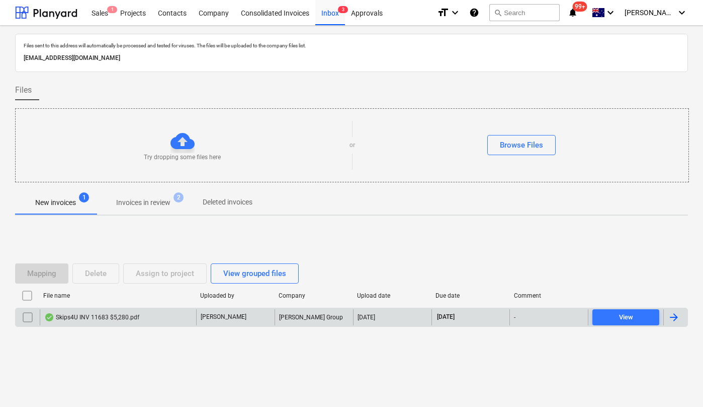
click at [118, 317] on div "Skips4U INV 11683 $5,280.pdf" at bounding box center [91, 317] width 95 height 8
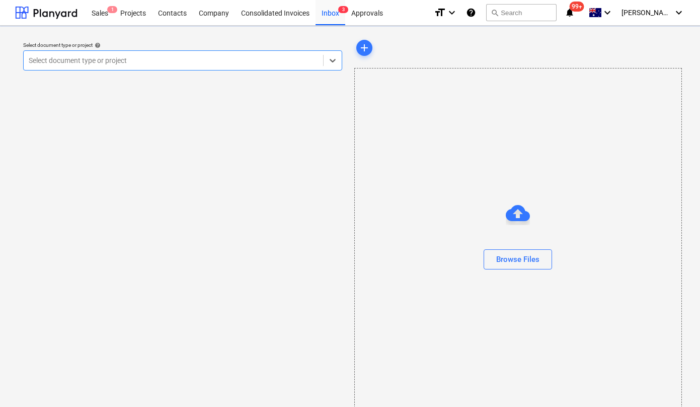
click at [106, 56] on div at bounding box center [173, 60] width 289 height 10
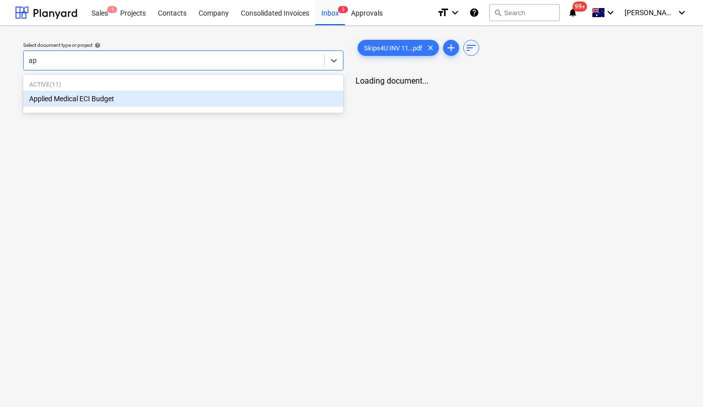
type input "app"
click at [107, 99] on div "Applied Medical ECI Budget" at bounding box center [183, 99] width 321 height 16
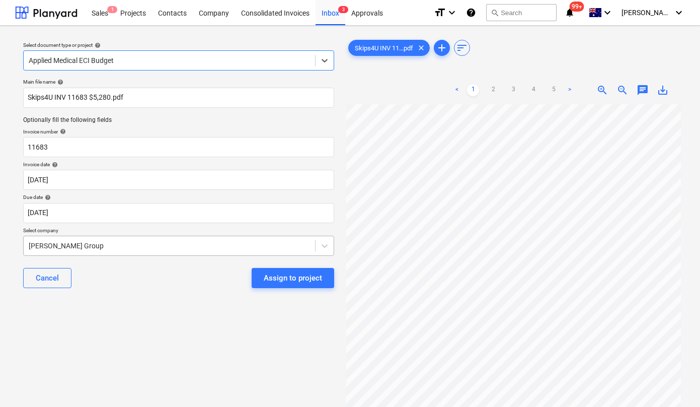
click at [126, 250] on div "Main file name help Skips4U INV 11683 $5,280.pdf Optionally fill the following …" at bounding box center [178, 186] width 319 height 225
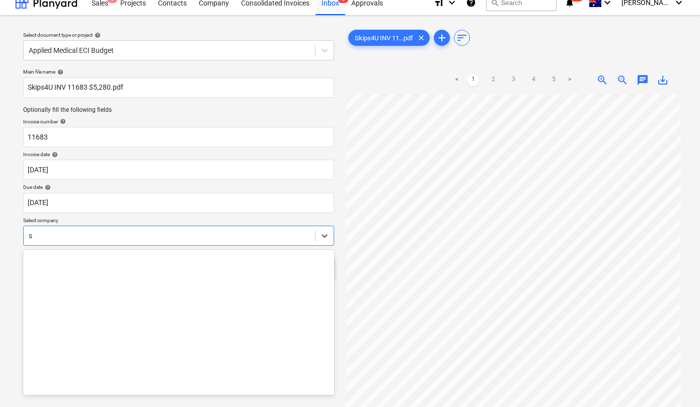
scroll to position [8365, 0]
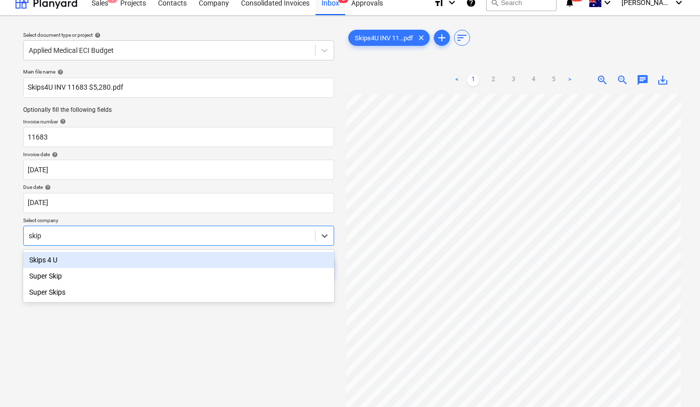
type input "skips"
click at [81, 259] on div "Skips 4 U" at bounding box center [178, 260] width 311 height 16
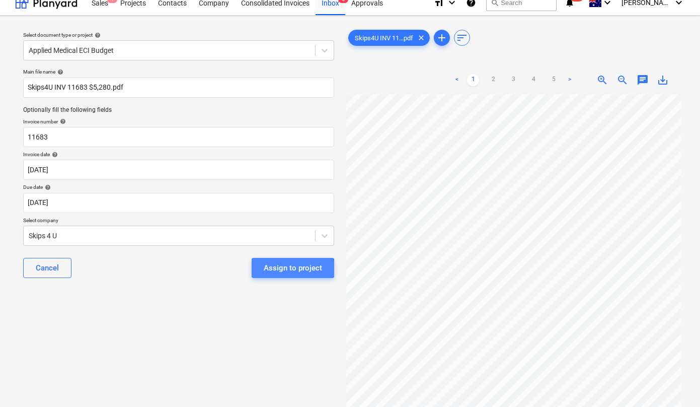
click at [285, 269] on div "Assign to project" at bounding box center [293, 267] width 58 height 13
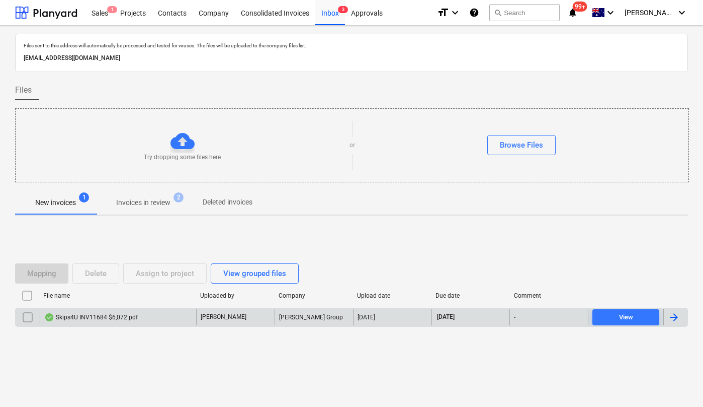
click at [120, 314] on div "Skips4U INV11684 $6,072.pdf" at bounding box center [91, 317] width 94 height 8
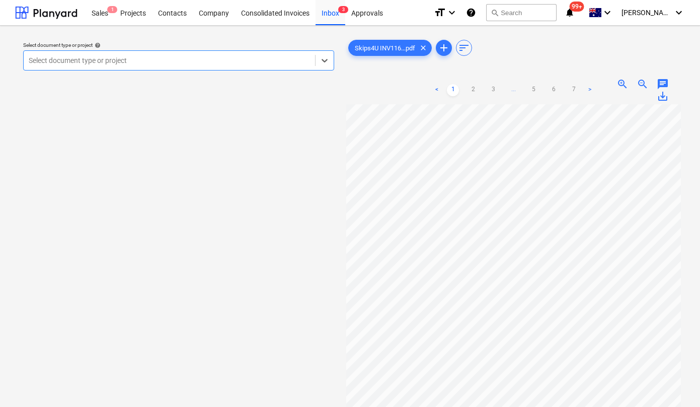
click at [252, 60] on div at bounding box center [169, 60] width 281 height 10
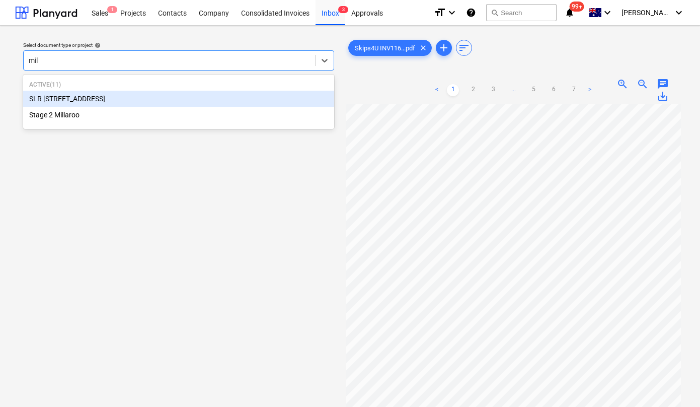
type input "mill"
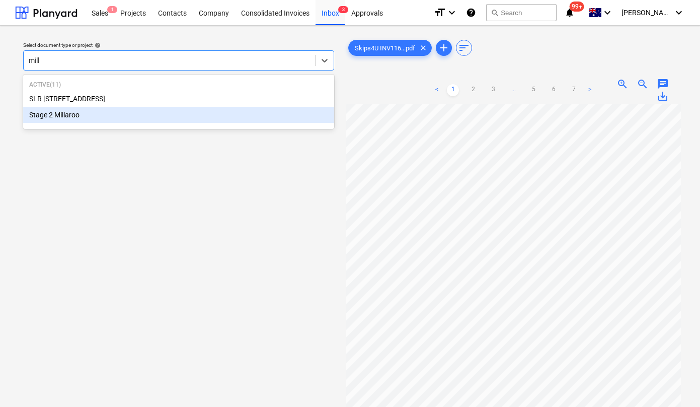
click at [131, 116] on div "Stage 2 Millaroo" at bounding box center [178, 115] width 311 height 16
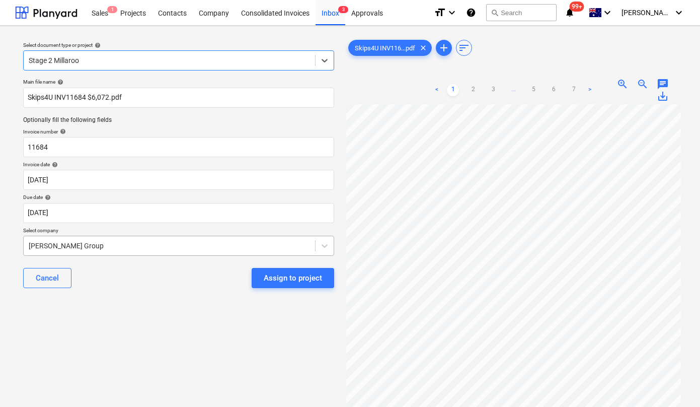
click at [147, 247] on div "[PERSON_NAME] Group" at bounding box center [178, 245] width 311 height 20
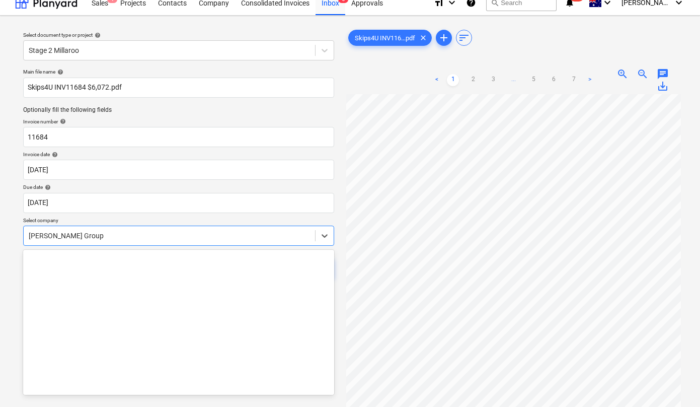
scroll to position [8365, 0]
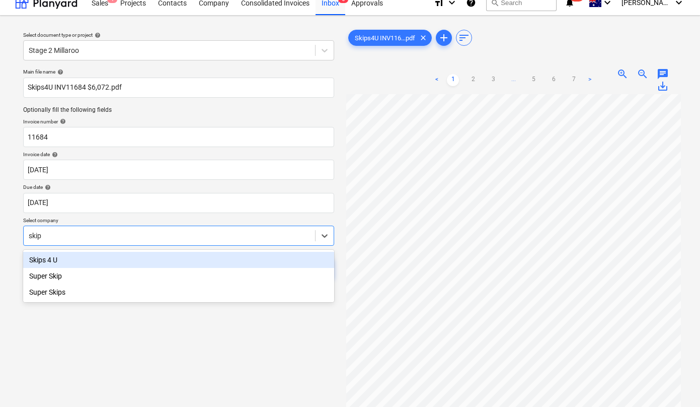
type input "skips"
click at [52, 261] on div "Skips 4 U" at bounding box center [178, 260] width 311 height 16
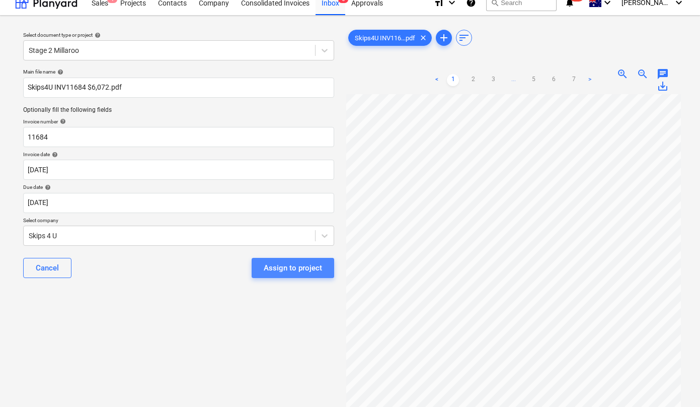
click at [282, 260] on button "Assign to project" at bounding box center [293, 268] width 83 height 20
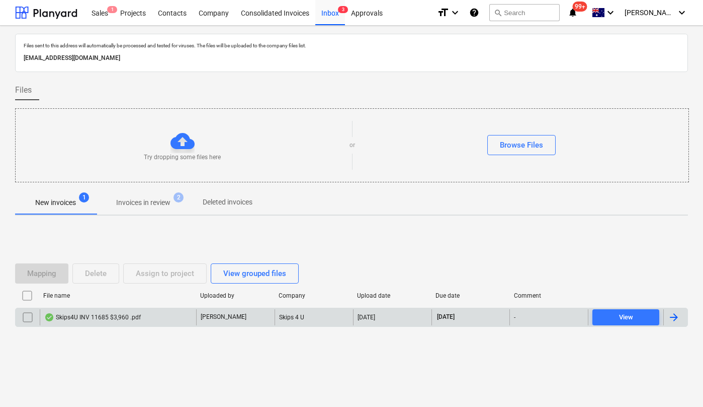
click at [119, 316] on div "Skips4U INV 11685 $3,960 .pdf" at bounding box center [92, 317] width 97 height 8
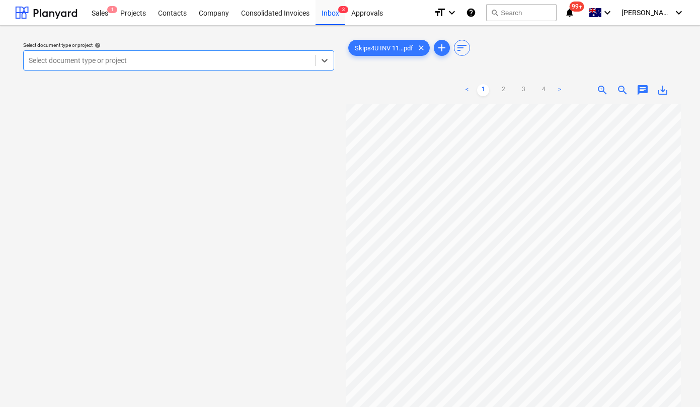
click at [151, 62] on div at bounding box center [169, 60] width 281 height 10
type input "o"
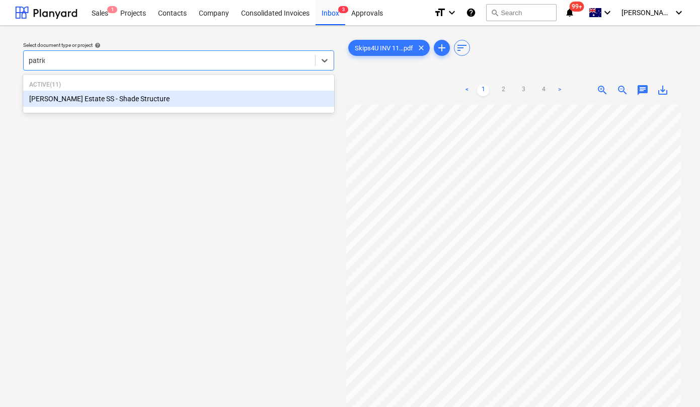
type input "[PERSON_NAME]"
click at [142, 99] on div "[PERSON_NAME] Estate SS - Shade Structure" at bounding box center [178, 99] width 311 height 16
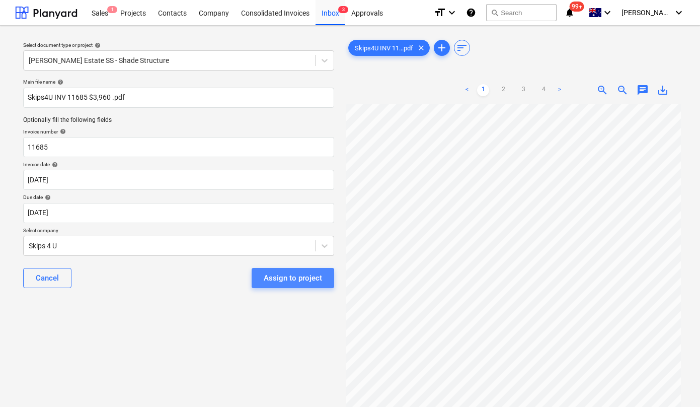
click at [288, 280] on div "Assign to project" at bounding box center [293, 277] width 58 height 13
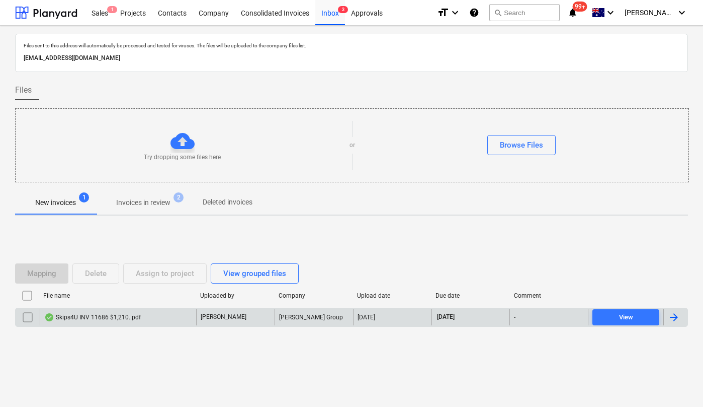
click at [113, 318] on div "Skips4U INV 11686 $1,210..pdf" at bounding box center [92, 317] width 97 height 8
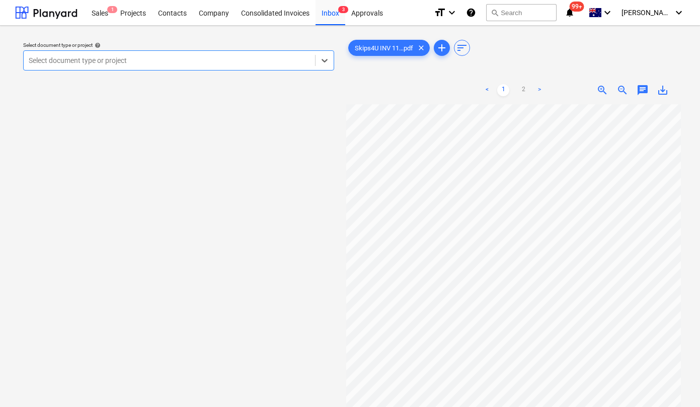
click at [241, 63] on div at bounding box center [169, 60] width 281 height 10
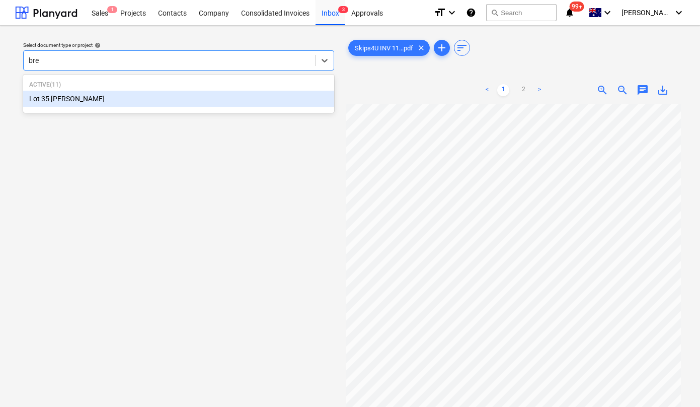
type input "bren"
click at [180, 105] on div "Lot 35 [PERSON_NAME]" at bounding box center [178, 99] width 311 height 16
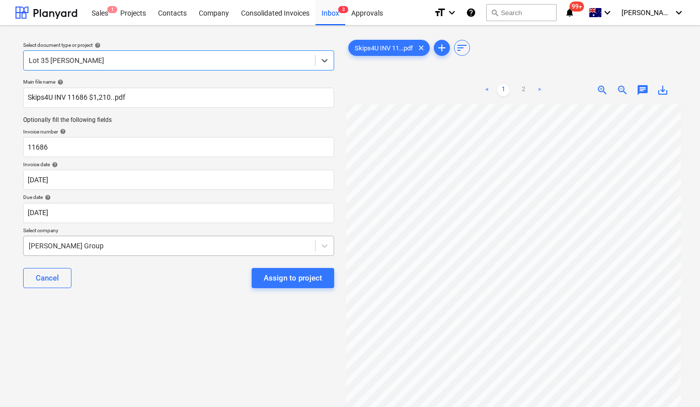
click at [112, 246] on div "[PERSON_NAME] Group" at bounding box center [178, 245] width 311 height 20
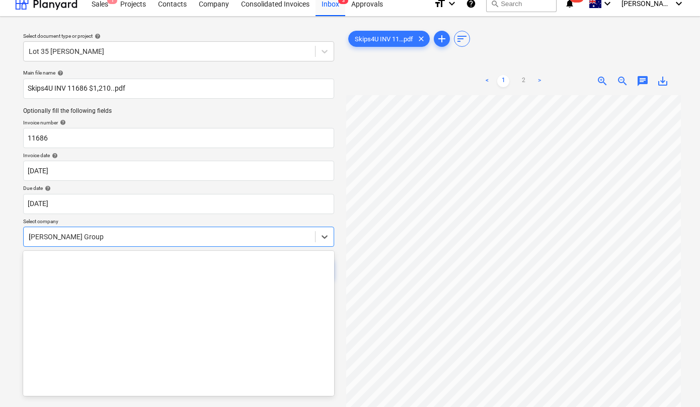
scroll to position [10, 0]
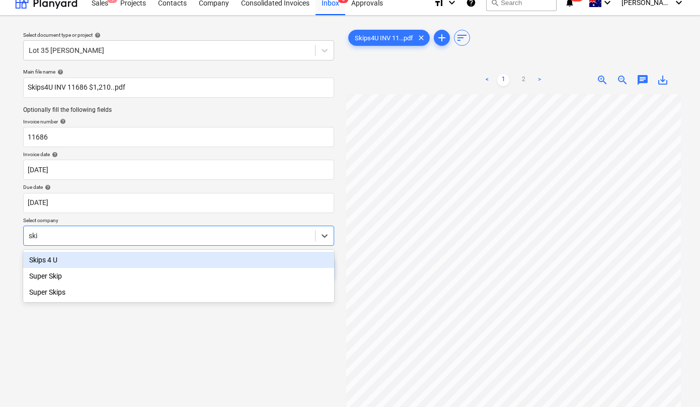
type input "skip"
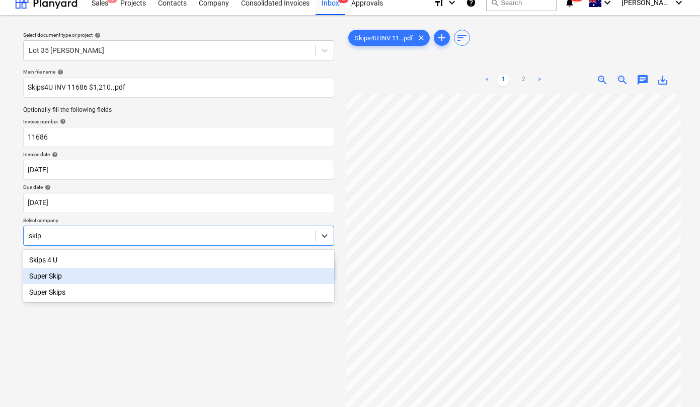
click at [66, 262] on div "Skips 4 U" at bounding box center [178, 260] width 311 height 16
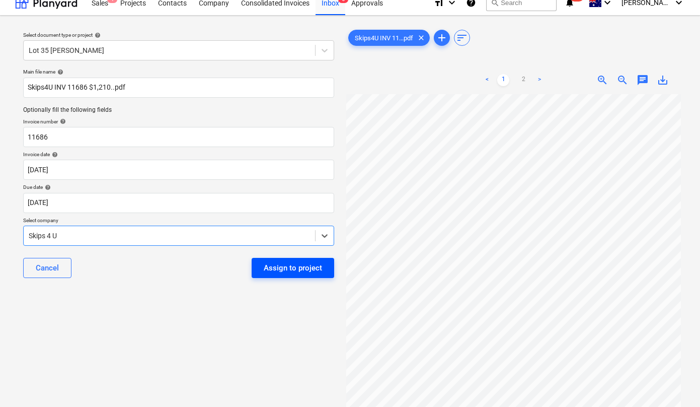
click at [293, 268] on div "Assign to project" at bounding box center [293, 267] width 58 height 13
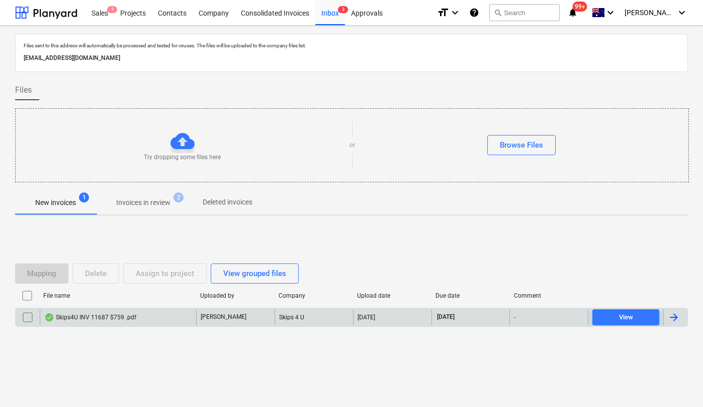
click at [120, 321] on div "Skips4U INV 11687 $759 .pdf" at bounding box center [118, 317] width 156 height 16
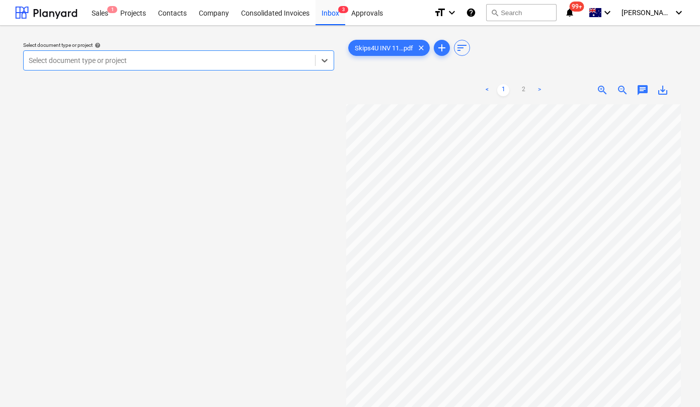
scroll to position [21, 3]
click at [195, 61] on div at bounding box center [169, 60] width 281 height 10
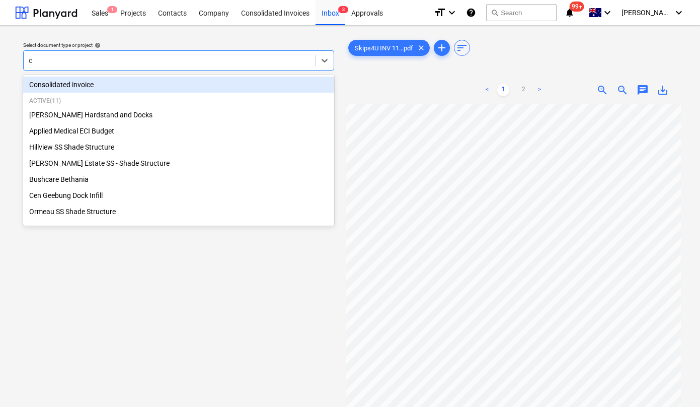
type input "ce"
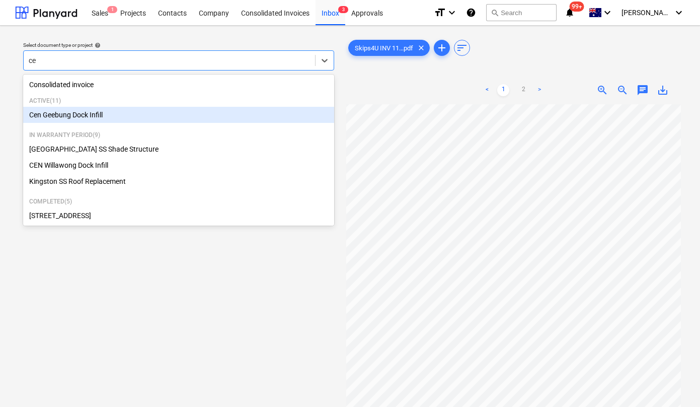
click at [127, 118] on div "Cen Geebung Dock Infill" at bounding box center [178, 115] width 311 height 16
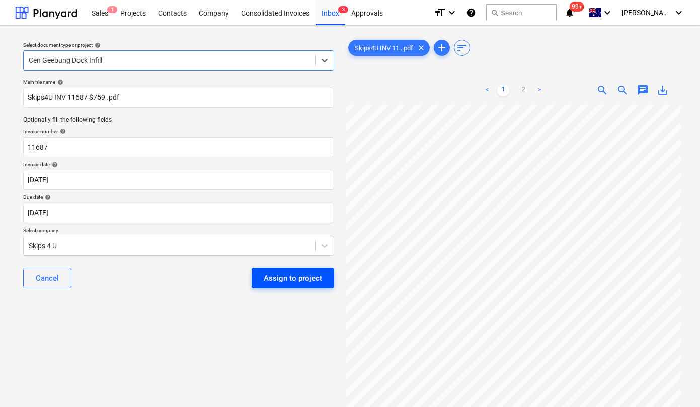
click at [286, 278] on div "Assign to project" at bounding box center [293, 277] width 58 height 13
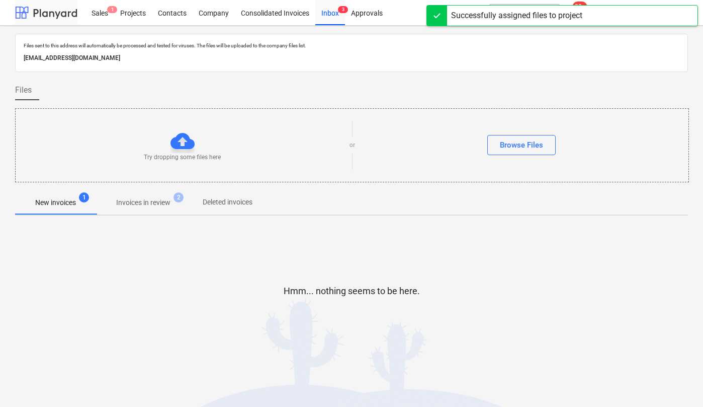
click at [41, 9] on div at bounding box center [46, 12] width 62 height 25
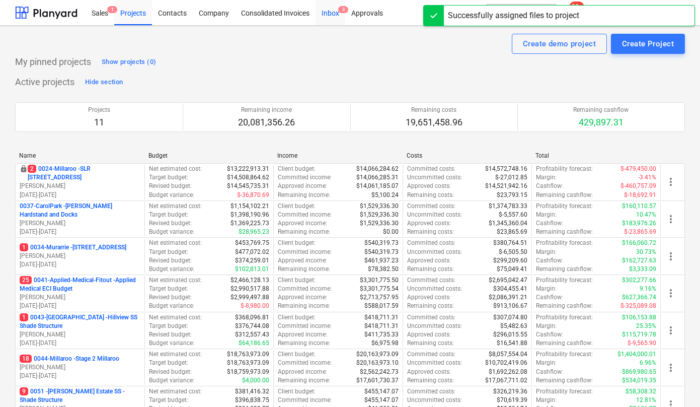
click at [331, 15] on div "Inbox 3" at bounding box center [330, 12] width 30 height 26
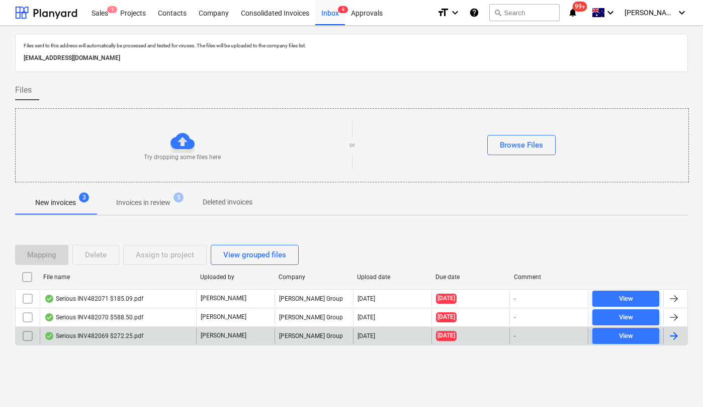
click at [115, 337] on div "Serious INV482069 $272.25.pdf" at bounding box center [93, 336] width 99 height 8
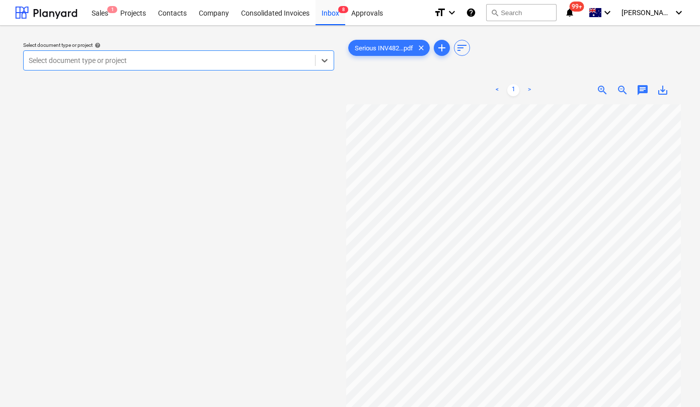
scroll to position [60, 0]
click at [259, 62] on div at bounding box center [169, 60] width 281 height 10
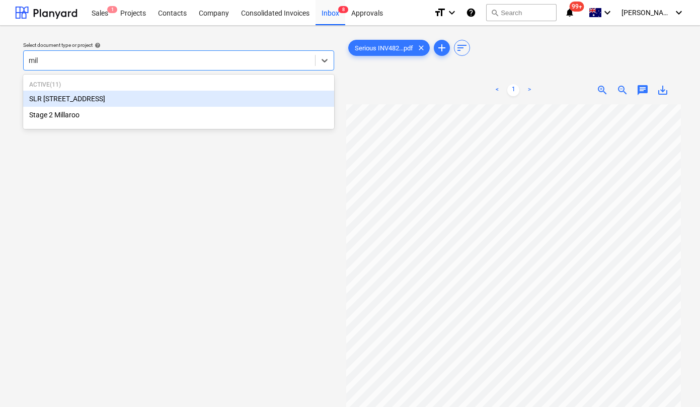
type input "mill"
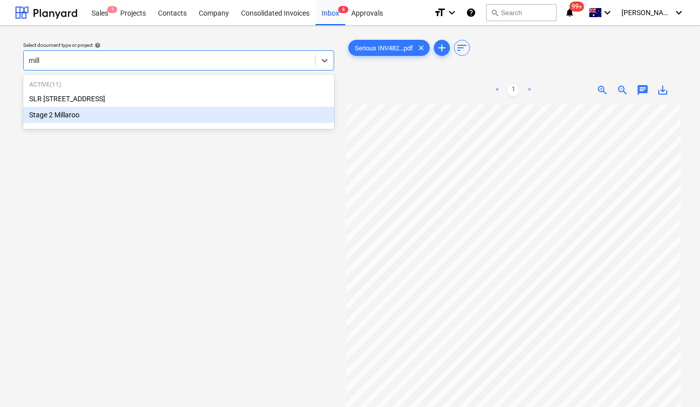
click at [153, 124] on div "Active ( 11 ) SLR [GEOGRAPHIC_DATA] Stage 2 Millaroo" at bounding box center [178, 101] width 311 height 50
click at [133, 115] on div "Stage 2 Millaroo" at bounding box center [178, 115] width 311 height 16
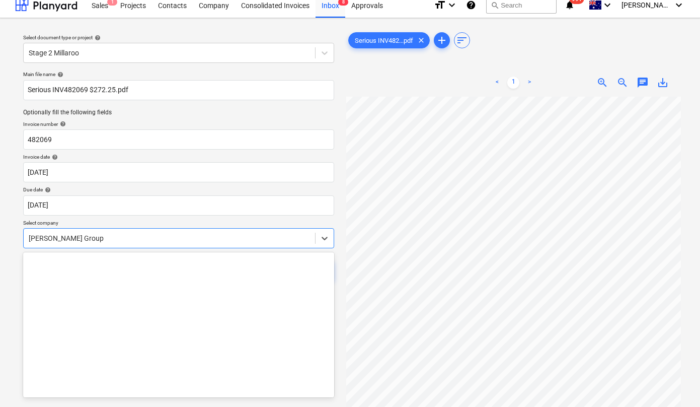
click at [120, 247] on div "[PERSON_NAME] Group" at bounding box center [178, 238] width 311 height 20
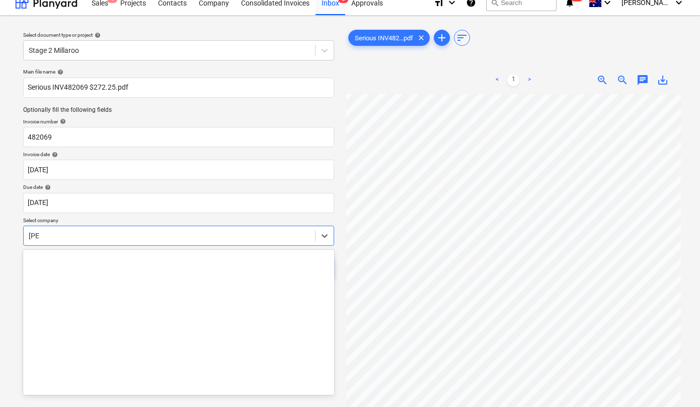
type input "seriou"
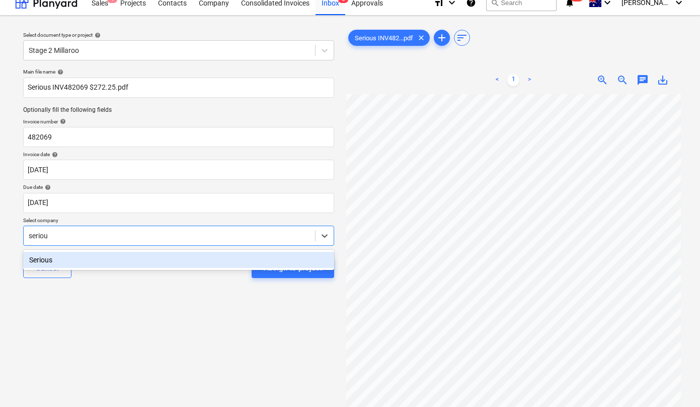
click at [72, 261] on div "Serious" at bounding box center [178, 260] width 311 height 16
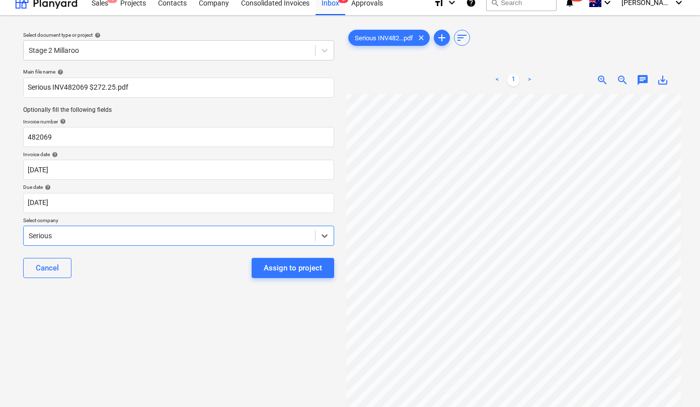
click at [206, 213] on div "Main file name help Serious INV482069 $272.25.pdf Optionally fill the following…" at bounding box center [178, 176] width 319 height 225
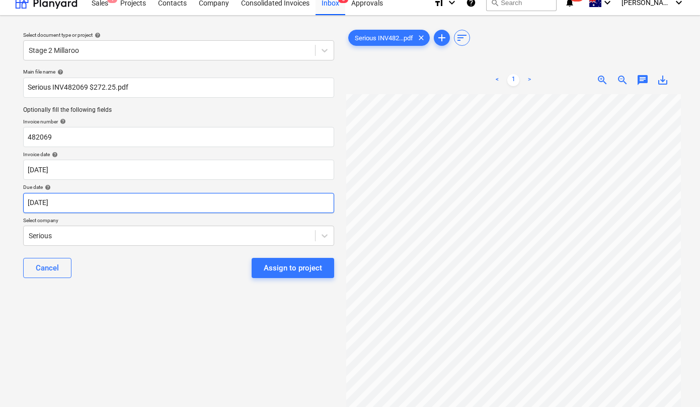
click at [204, 204] on body "Sales 1 Projects Contacts Company Consolidated Invoices Inbox 8 Approvals forma…" at bounding box center [350, 193] width 700 height 407
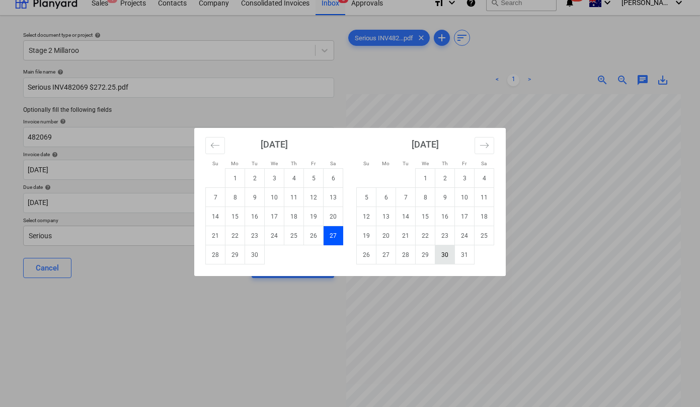
click at [445, 254] on td "30" at bounding box center [445, 254] width 20 height 19
type input "[DATE]"
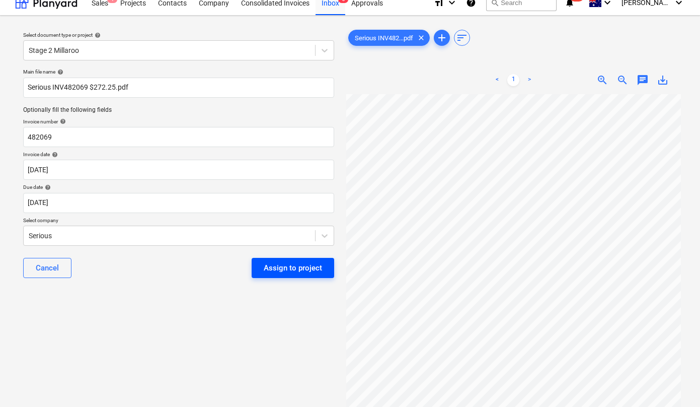
click at [286, 275] on button "Assign to project" at bounding box center [293, 268] width 83 height 20
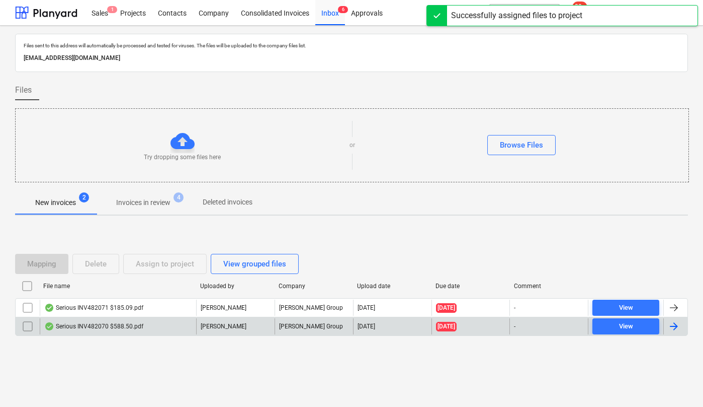
click at [109, 325] on div "Serious INV482070 $588.50.pdf" at bounding box center [93, 326] width 99 height 8
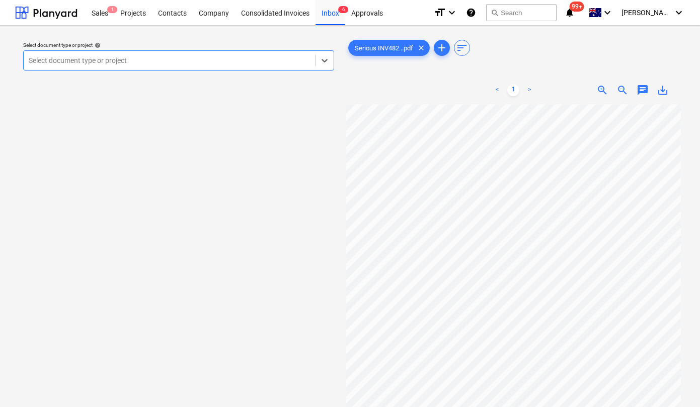
click at [274, 61] on div at bounding box center [169, 60] width 281 height 10
type input "s"
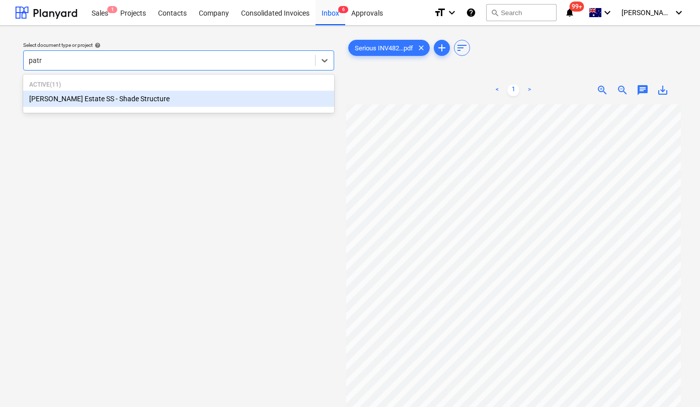
type input "patri"
click at [214, 98] on div "[PERSON_NAME] Estate SS - Shade Structure" at bounding box center [178, 99] width 311 height 16
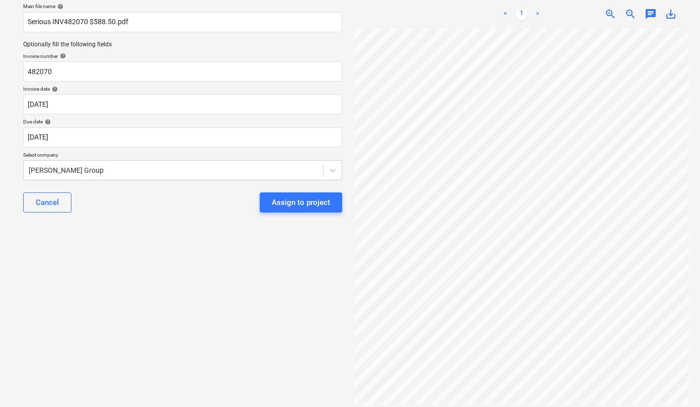
scroll to position [88, 0]
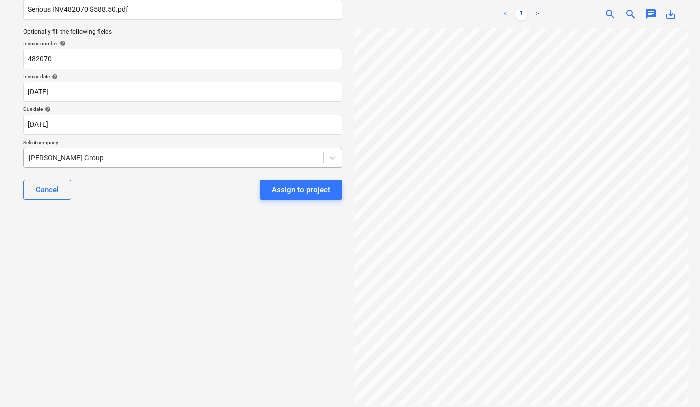
click at [82, 158] on div at bounding box center [173, 157] width 289 height 10
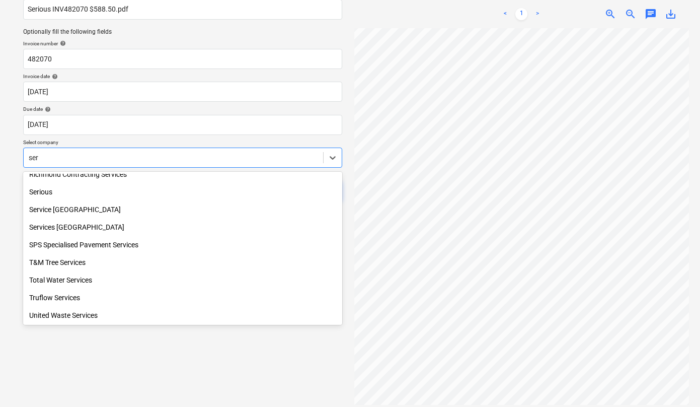
scroll to position [360, 0]
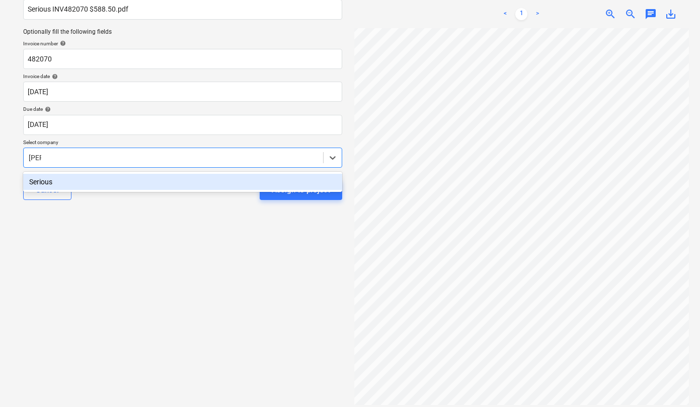
type input "seriou"
click at [58, 179] on div "Serious" at bounding box center [182, 182] width 319 height 16
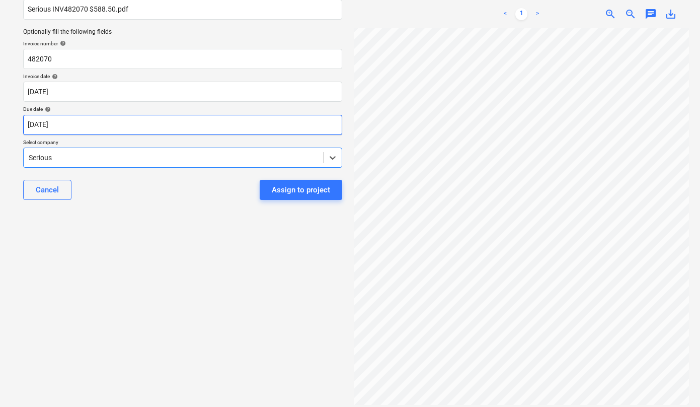
click at [57, 121] on body "Sales 1 Projects Contacts Company Consolidated Invoices Inbox 6 Approvals forma…" at bounding box center [350, 115] width 700 height 407
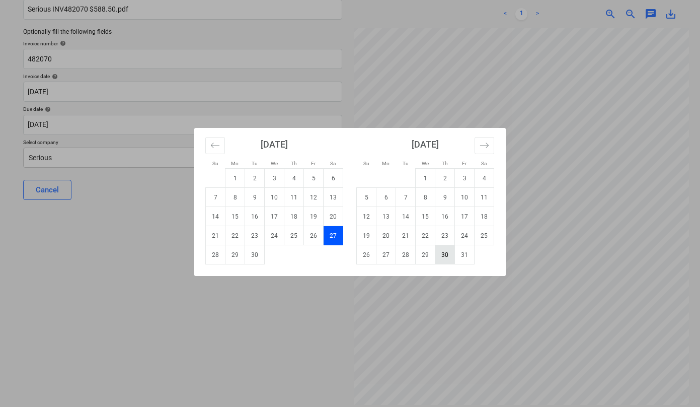
click at [450, 258] on td "30" at bounding box center [445, 254] width 20 height 19
type input "[DATE]"
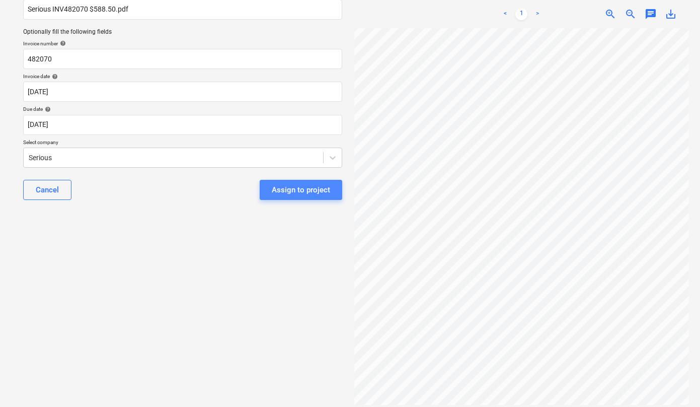
click at [316, 191] on div "Assign to project" at bounding box center [301, 189] width 58 height 13
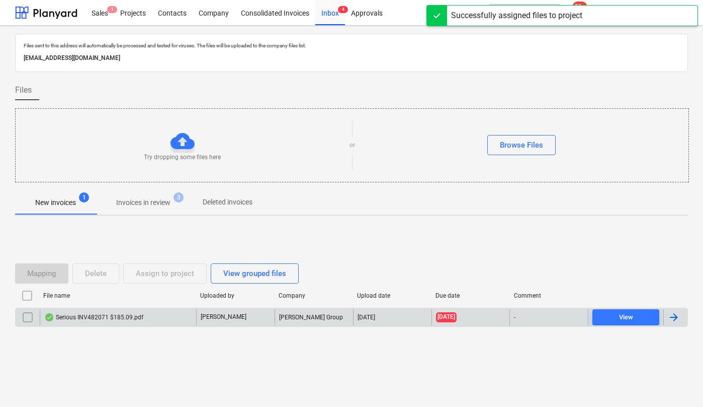
click at [96, 312] on div "Serious INV482071 $185.09.pdf" at bounding box center [118, 317] width 156 height 16
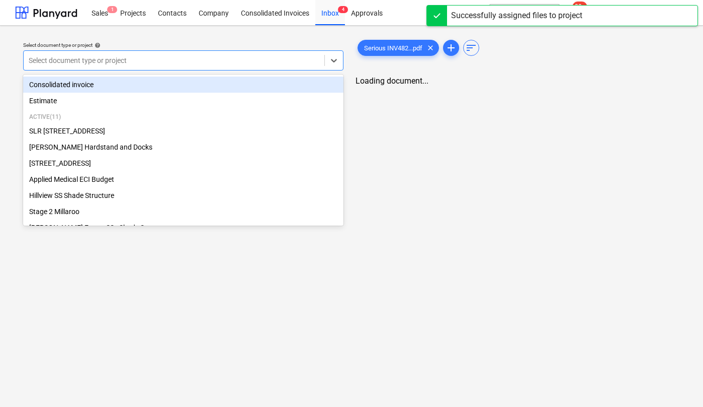
click at [158, 62] on div at bounding box center [174, 60] width 291 height 10
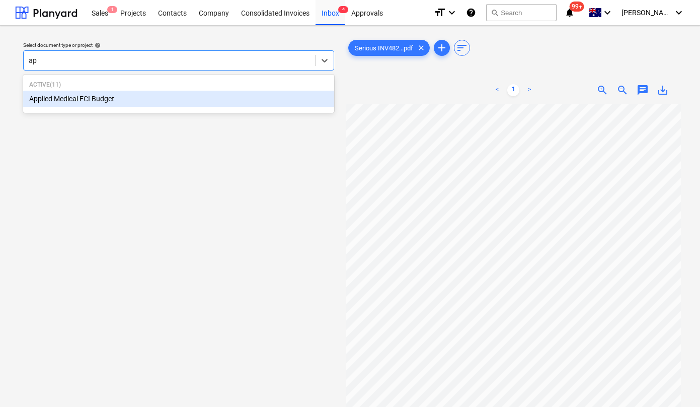
type input "app"
click at [65, 102] on div "Applied Medical ECI Budget" at bounding box center [178, 99] width 311 height 16
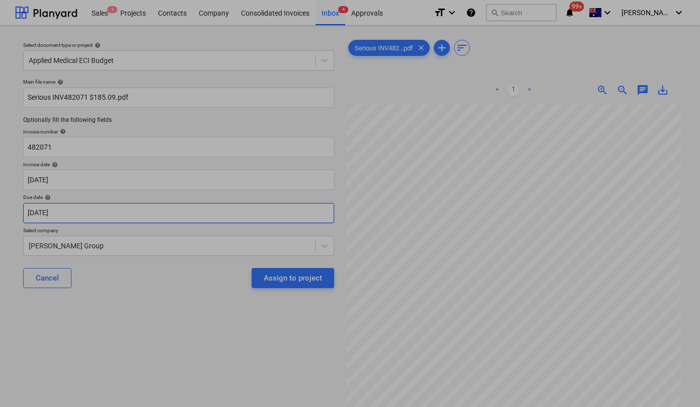
click at [89, 212] on body "Sales 1 Projects Contacts Company Consolidated Invoices Inbox 4 Approvals forma…" at bounding box center [350, 203] width 700 height 407
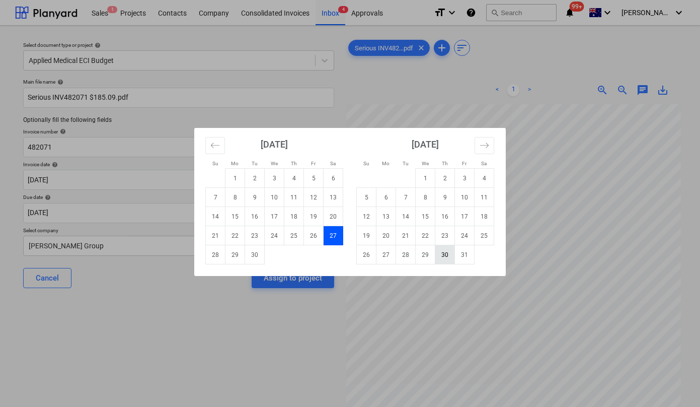
click at [448, 256] on td "30" at bounding box center [445, 254] width 20 height 19
type input "[DATE]"
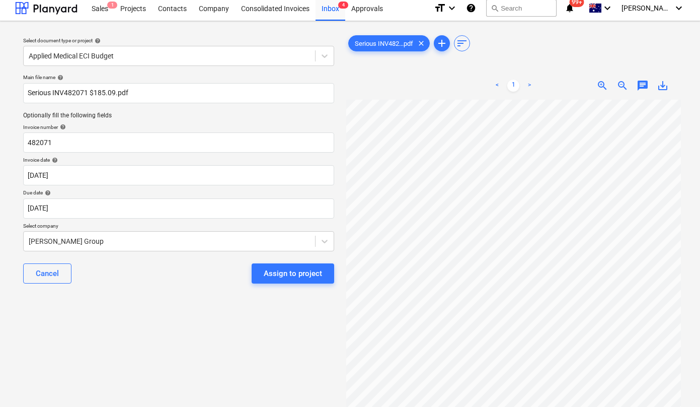
click at [253, 249] on div "Main file name help Serious INV482071 $185.09.pdf Optionally fill the following…" at bounding box center [178, 182] width 319 height 225
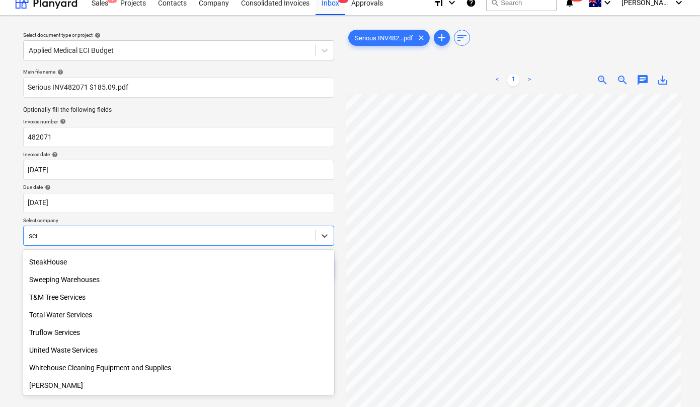
scroll to position [368, 0]
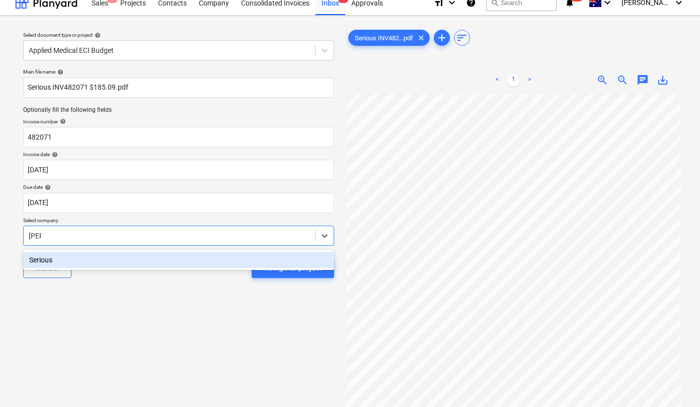
type input "seriou"
click at [179, 262] on div "Serious" at bounding box center [178, 260] width 311 height 16
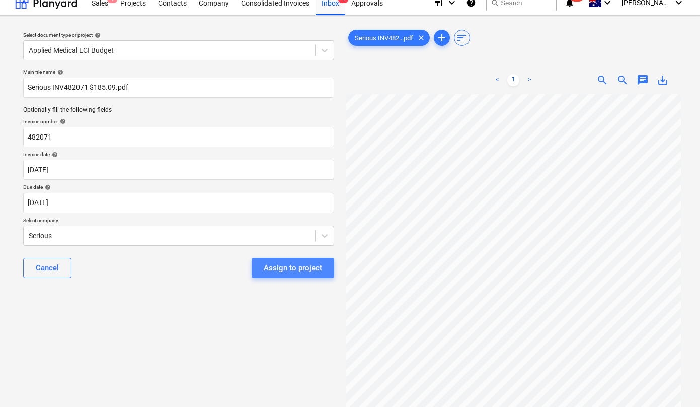
click at [282, 273] on div "Assign to project" at bounding box center [293, 267] width 58 height 13
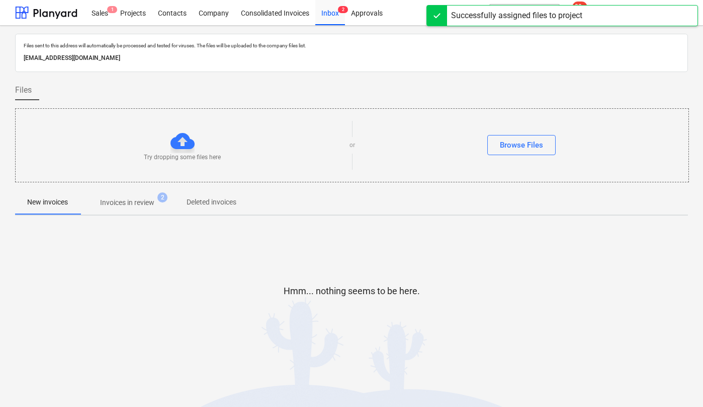
click at [139, 203] on p "Invoices in review" at bounding box center [127, 202] width 54 height 11
